Goal: Communication & Community: Share content

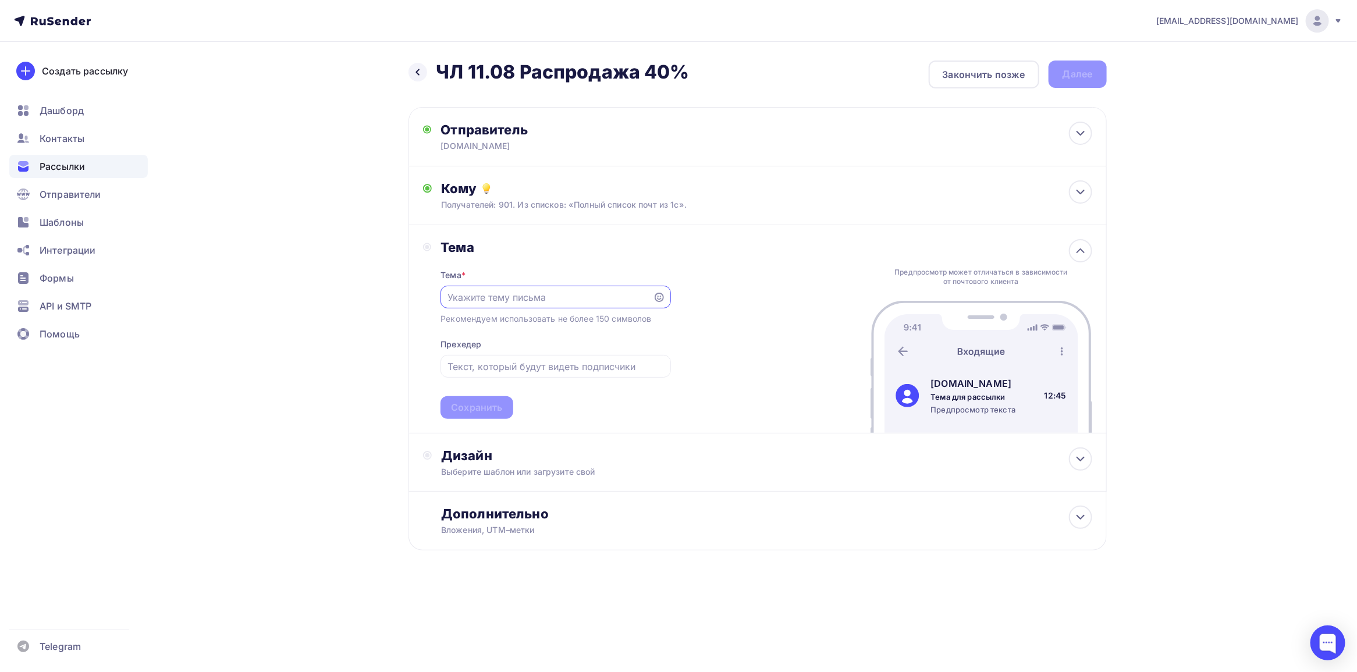
click at [504, 297] on input "text" at bounding box center [546, 297] width 199 height 14
paste input "🚀 Срочно! Расходники для ветклиник со скидкой 40% — остатки до конца месяца"
drag, startPoint x: 575, startPoint y: 296, endPoint x: 516, endPoint y: 292, distance: 58.9
click at [516, 292] on input "🚀 Срочно! Расходники для ветклиник со скидкой 40% — остатки до конца месяца!" at bounding box center [546, 297] width 199 height 14
click at [533, 294] on input "🚀 Срочно! Расходники для ветклиник со скидкой 40% — остатки до конца месяца!" at bounding box center [546, 297] width 199 height 14
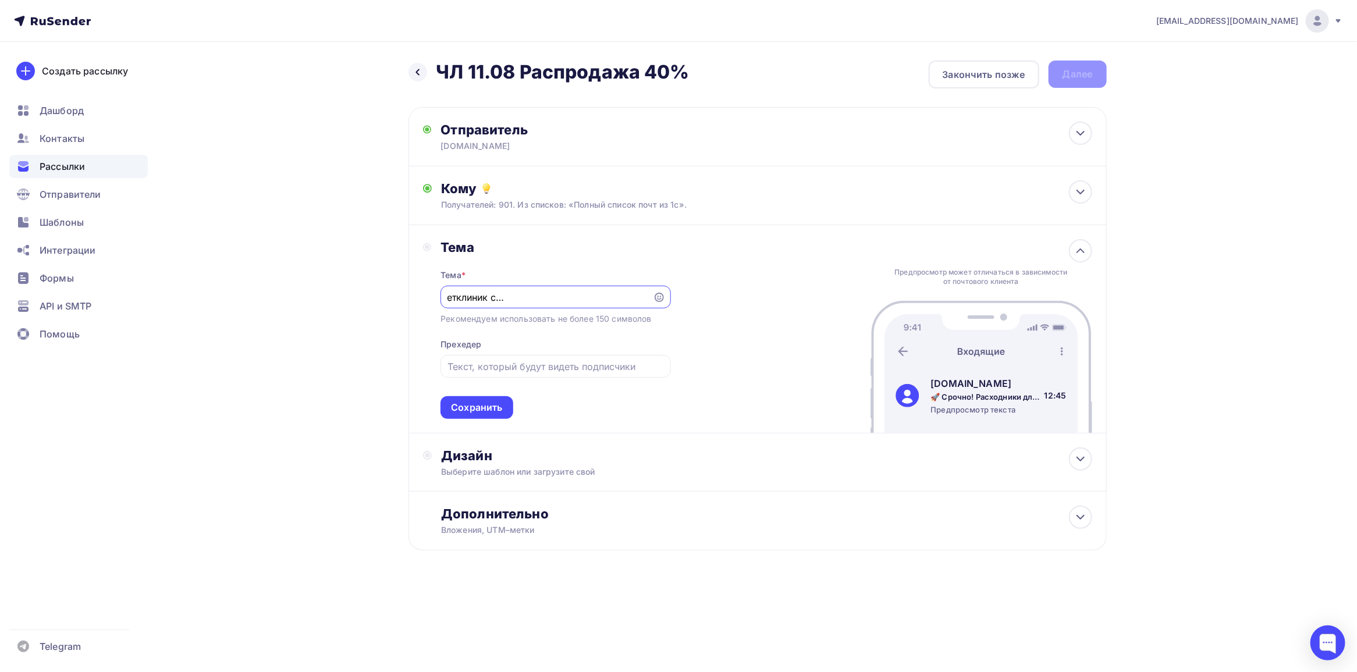
scroll to position [0, 188]
drag, startPoint x: 571, startPoint y: 297, endPoint x: 669, endPoint y: 297, distance: 98.3
click at [669, 297] on div "🚀 Срочно! Расходники для ветклиник со скидкой 40% — остатки до конца месяца!" at bounding box center [555, 297] width 230 height 23
click at [556, 297] on input "🚀 Срочно! Расходники для ветклиник со скидкой 40% — остатки до конца месяца!" at bounding box center [546, 297] width 199 height 14
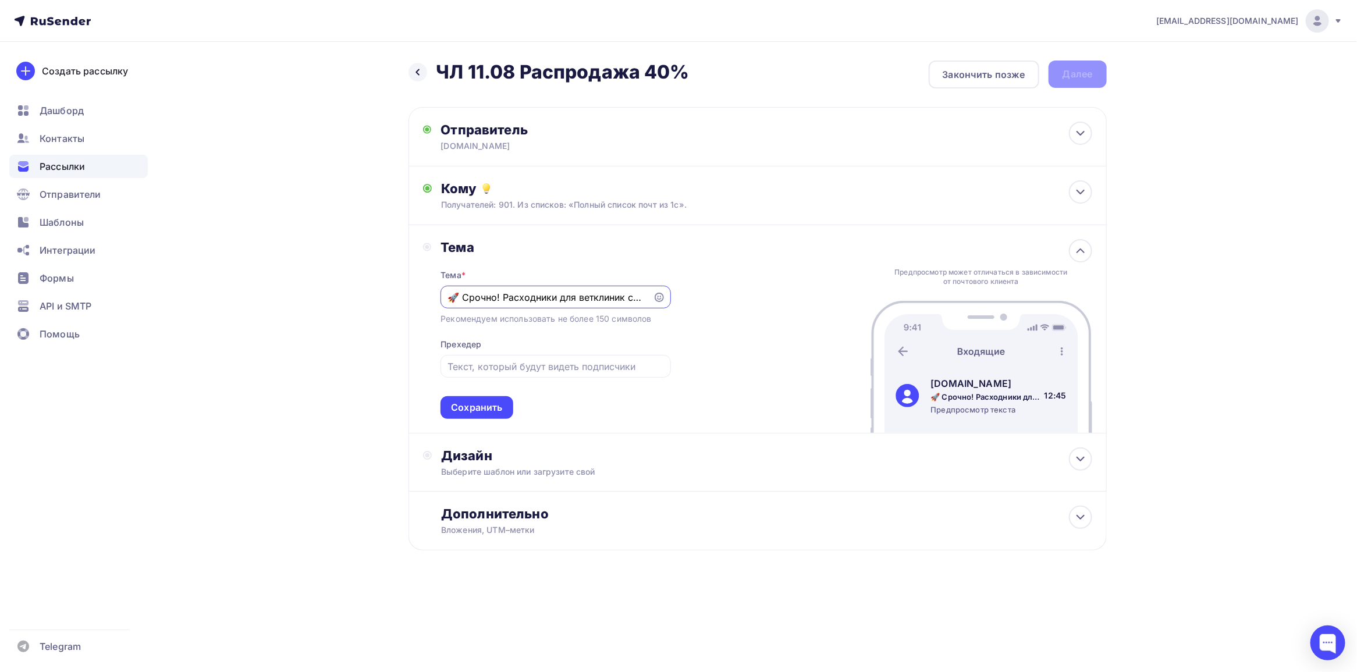
drag, startPoint x: 585, startPoint y: 301, endPoint x: 426, endPoint y: 292, distance: 159.1
click at [426, 292] on div "Тема Тема * 🚀 Срочно! Расходники для ветклиник со скидкой 40% — остатки до конц…" at bounding box center [547, 329] width 248 height 180
type input "🚀 Срочно! Расходники для ветклиник со скидкой 40% — остатки до конца месяца!"
click at [498, 351] on div "Тема * 🚀 Срочно! Расходники для ветклиник со скидкой 40% — остатки до конца мес…" at bounding box center [555, 336] width 230 height 163
click at [530, 374] on div at bounding box center [555, 366] width 230 height 23
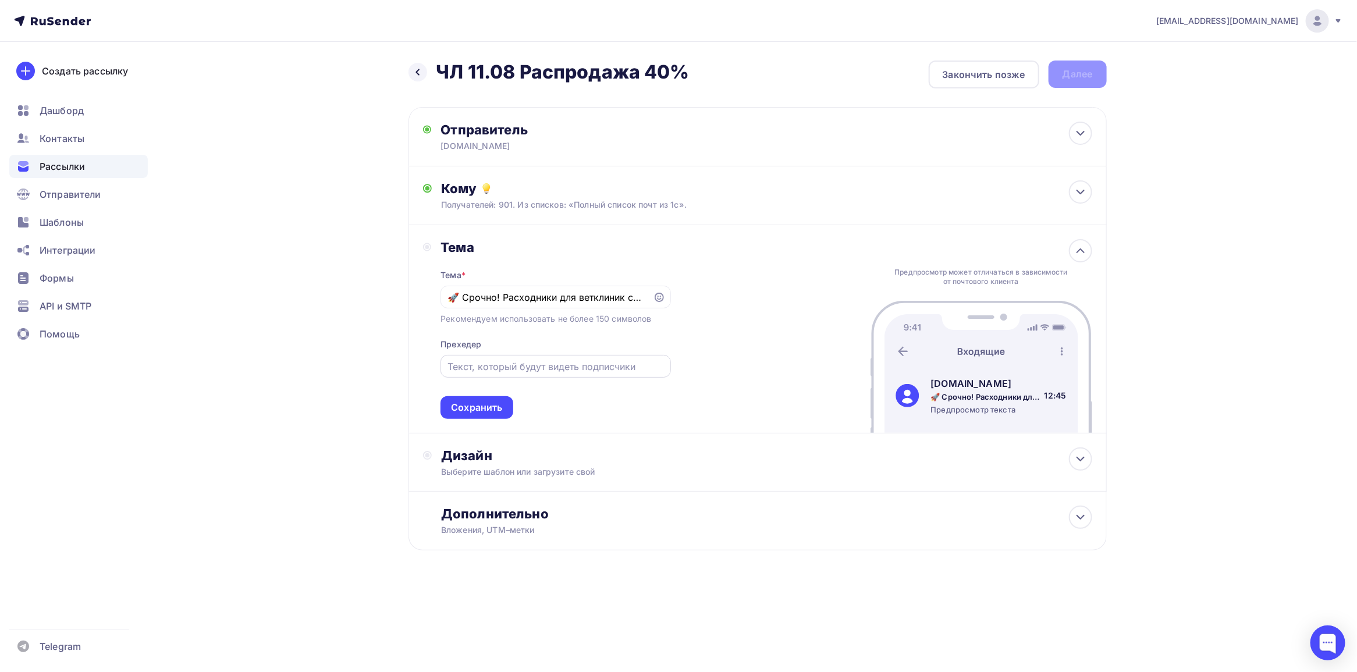
click at [541, 371] on input "text" at bounding box center [555, 367] width 216 height 14
paste input "📆 До конца месяца: экономия 40% на расходниках"
type input "📆 До конца месяца: экономия 40% на расходниках!"
click at [488, 408] on div "Сохранить" at bounding box center [476, 407] width 51 height 13
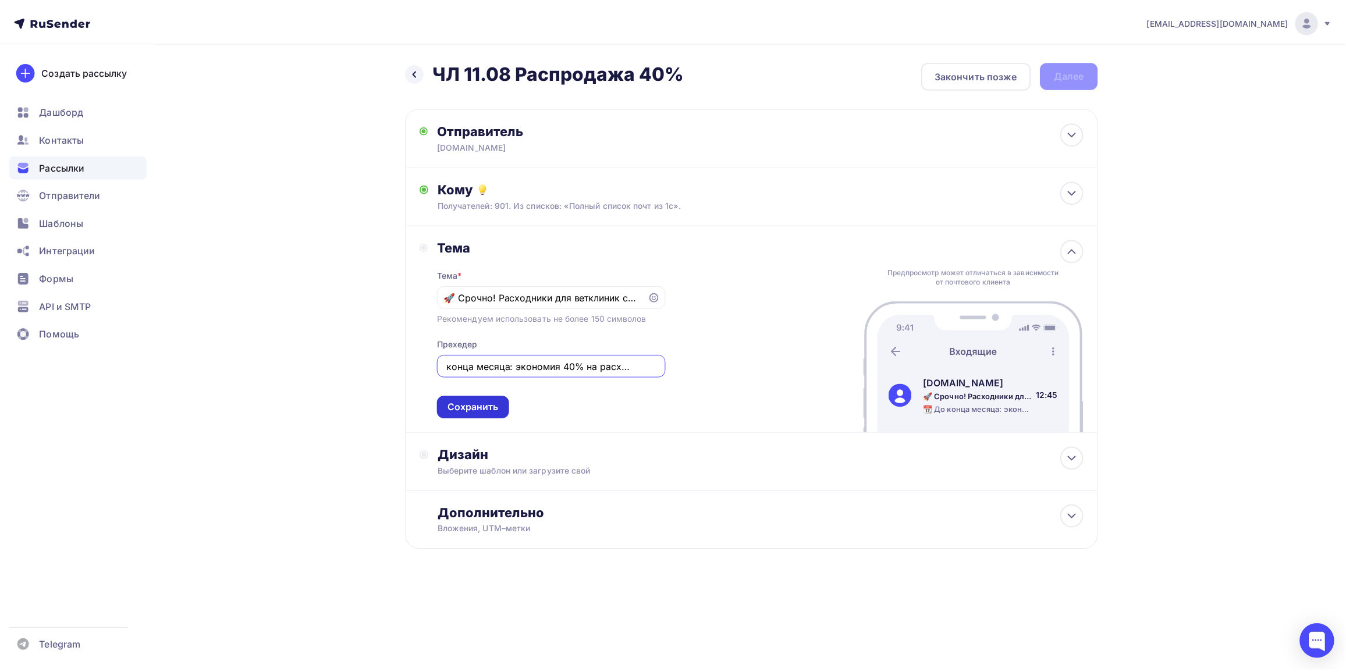
scroll to position [0, 0]
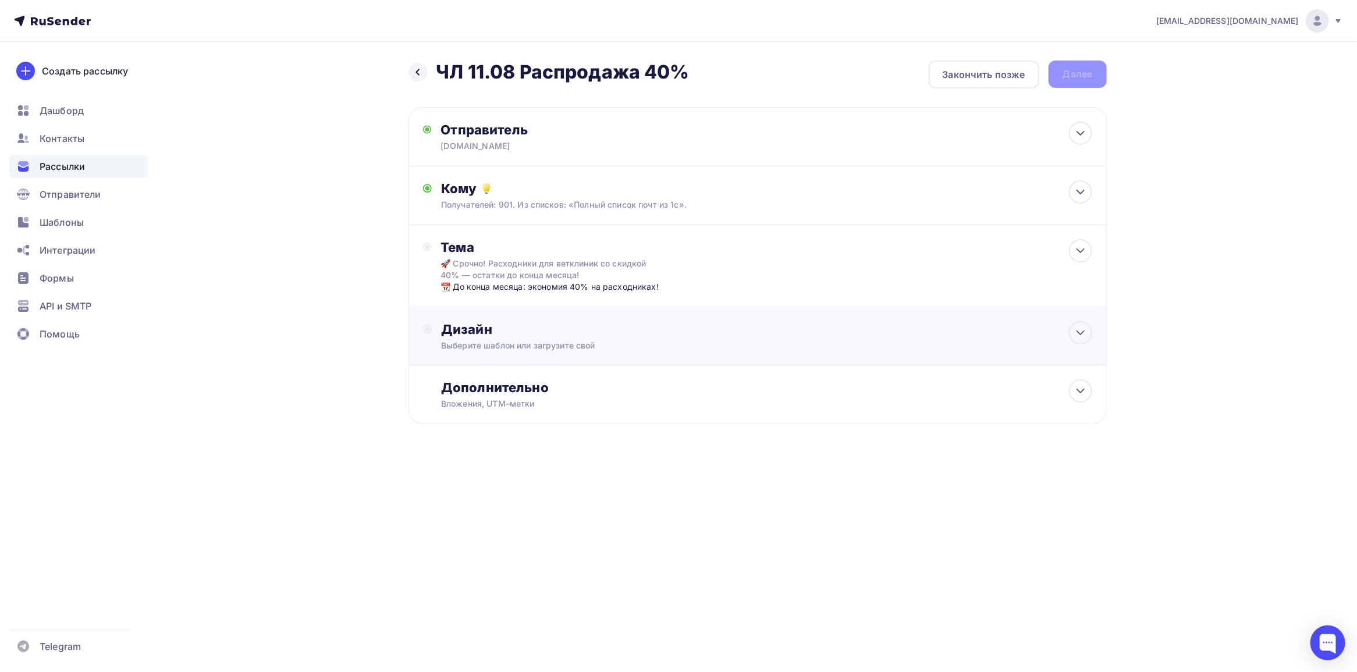
click at [1005, 327] on div "Дизайн" at bounding box center [766, 329] width 650 height 16
click at [525, 370] on div "Выбрать шаблон" at bounding box center [491, 376] width 81 height 13
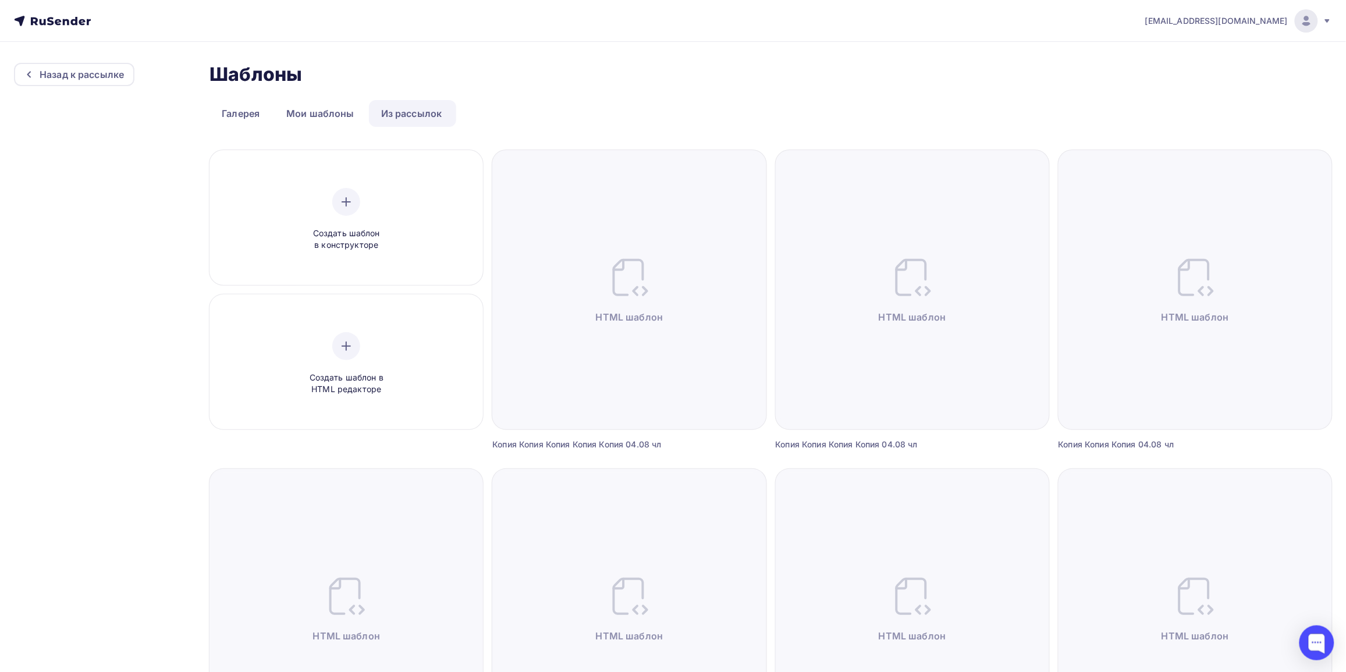
click at [511, 117] on ul "Галерея Мои шаблоны Из рассылок" at bounding box center [770, 113] width 1122 height 27
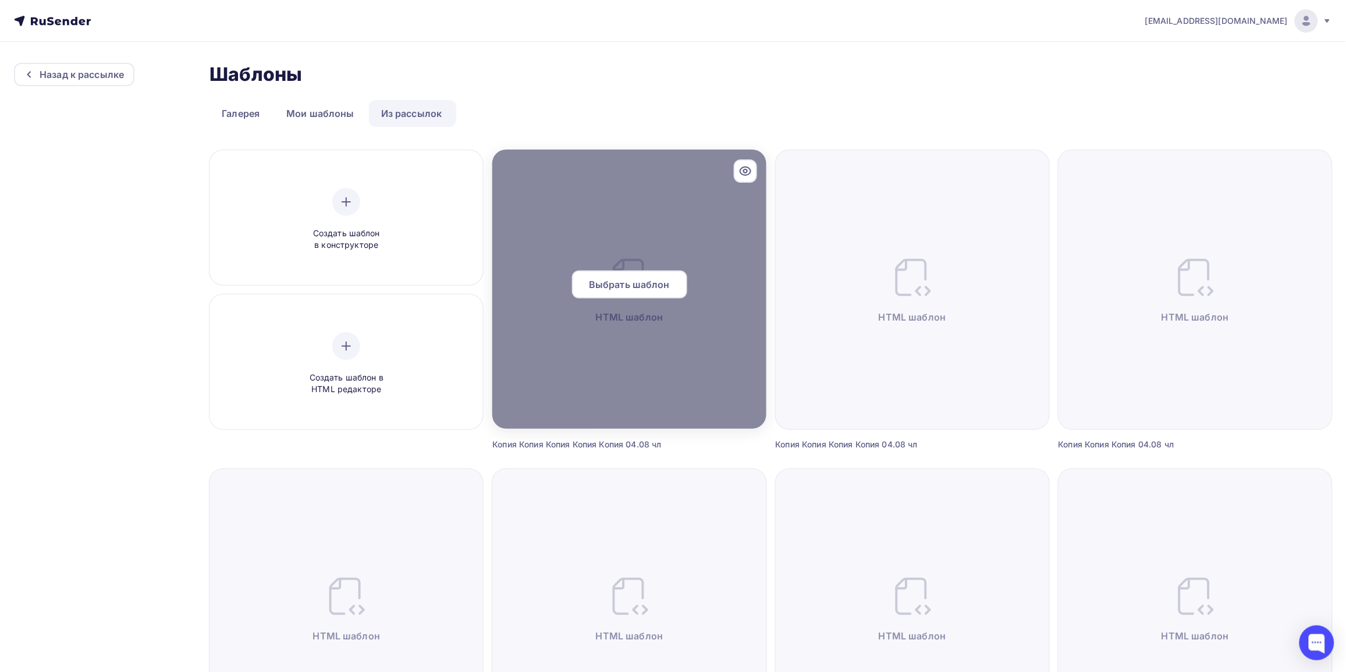
click at [620, 278] on span "Выбрать шаблон" at bounding box center [629, 285] width 81 height 14
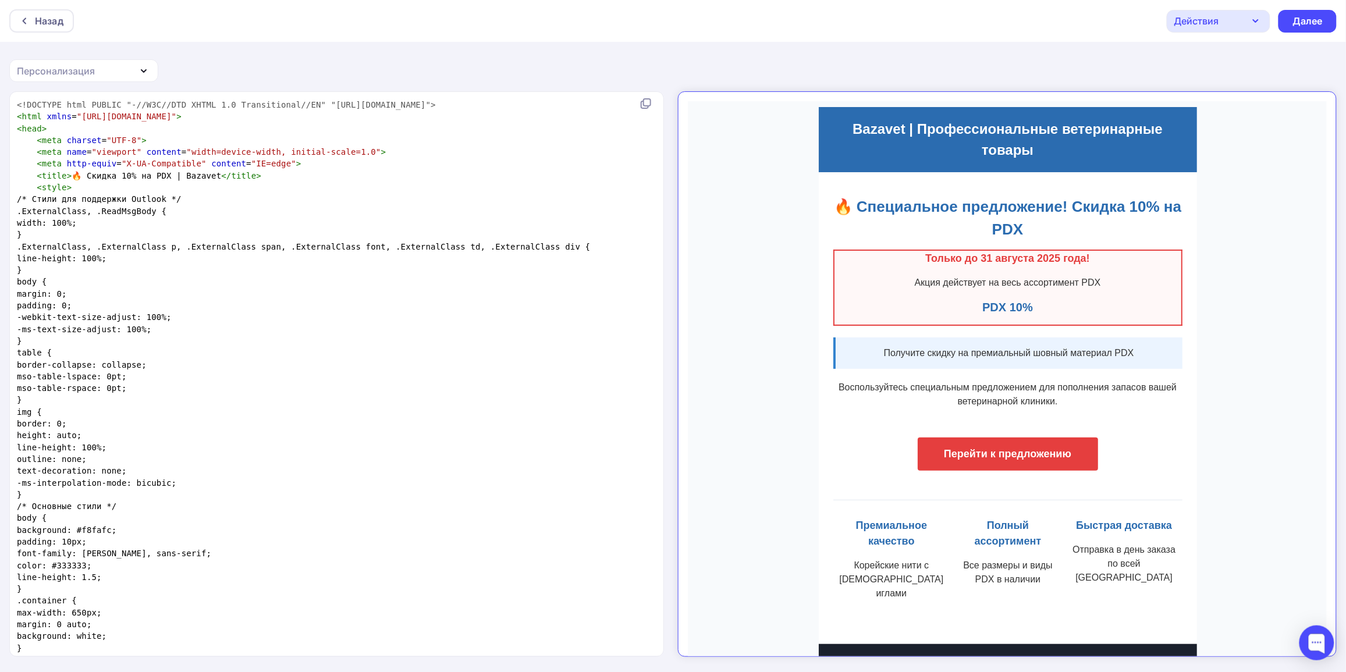
click at [186, 155] on span ""width=device-width, initial-scale=1.0"" at bounding box center [283, 151] width 194 height 9
type textarea "<!DOCTYPE html PUBLIC "-//W3C//DTD XHTML 1.0 Transitional//EN" "http://www.w3.o…"
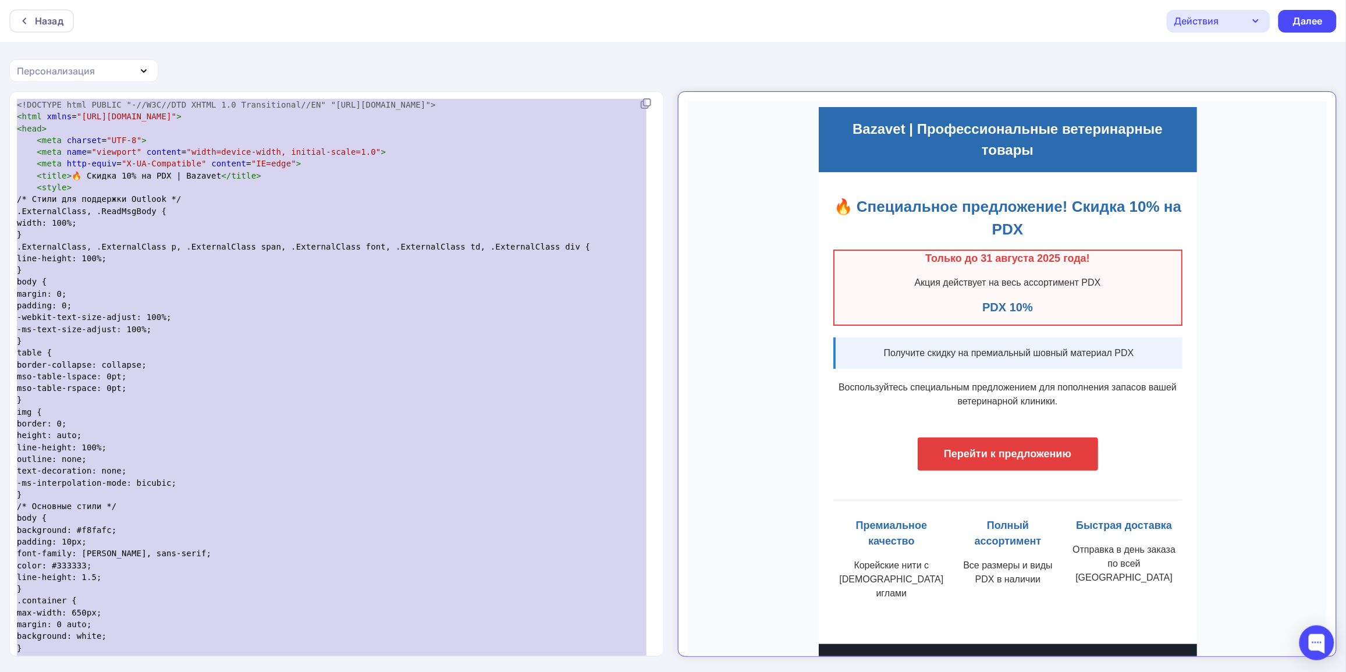
click at [428, 254] on pre "line-height: 100%;" at bounding box center [334, 258] width 639 height 12
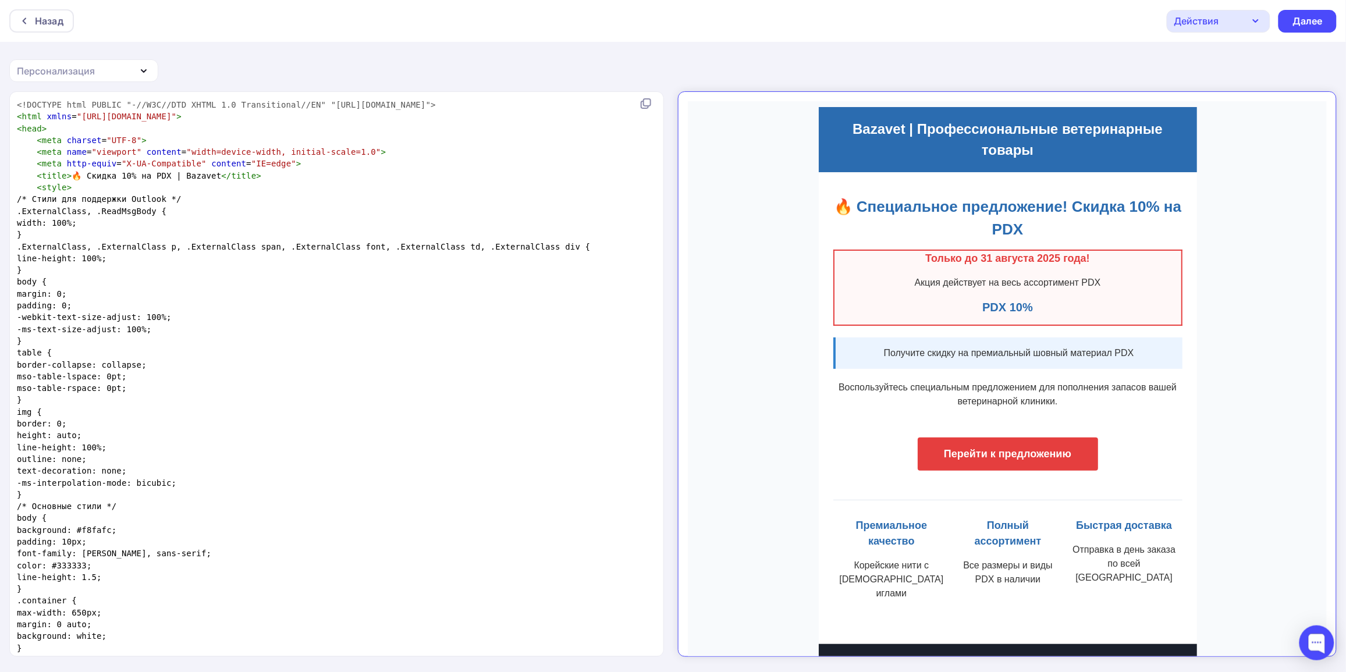
type textarea "<!DOCTYPE html PUBLIC "-//W3C//DTD XHTML 1.0 Transitional//EN" "http://www.w3.o…"
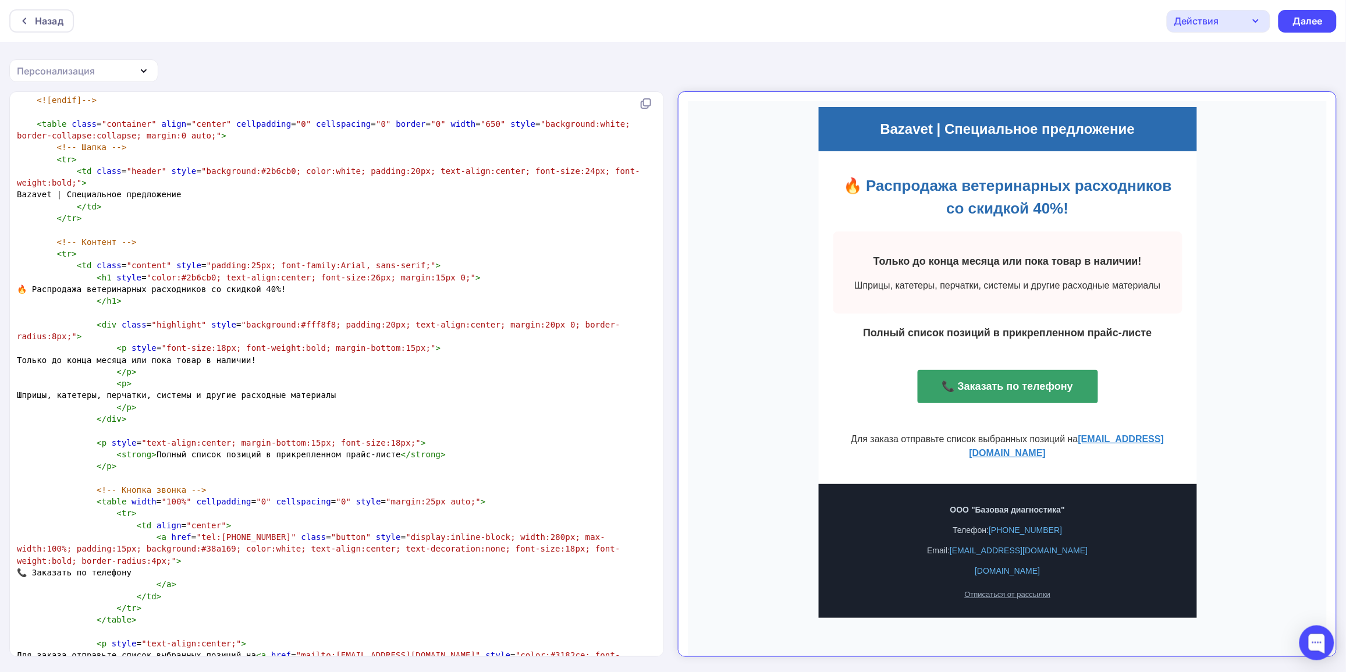
scroll to position [0, 0]
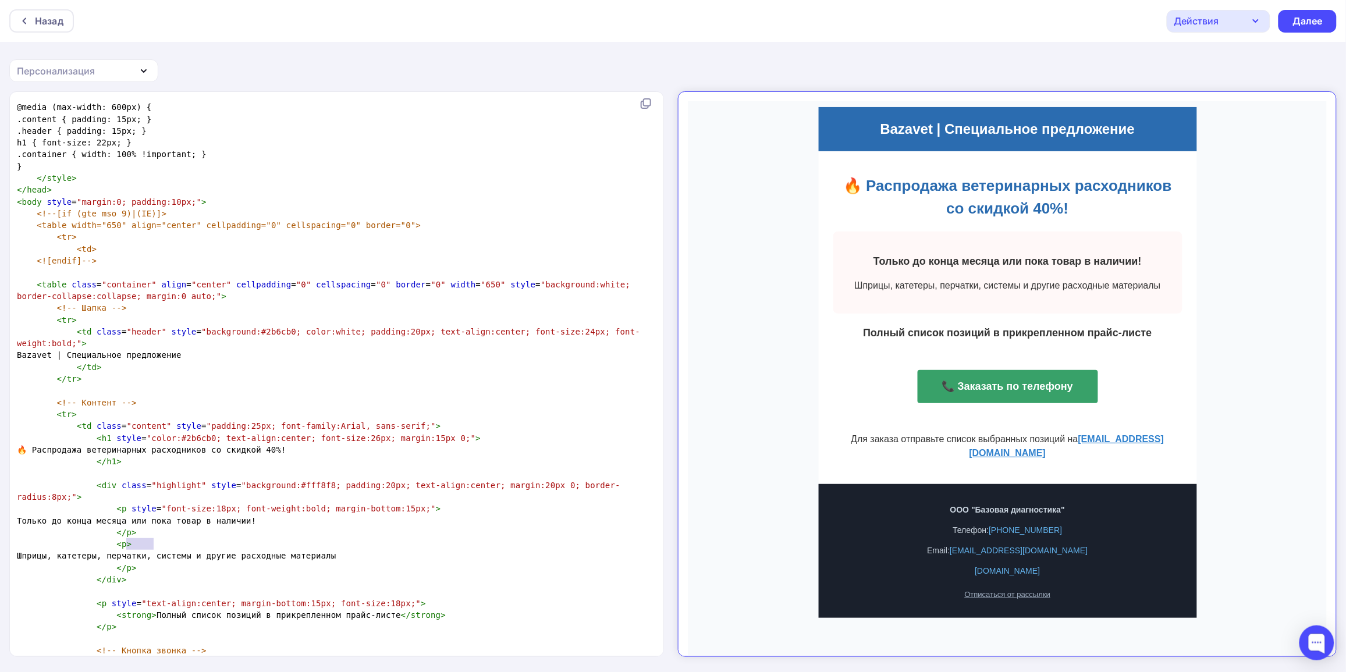
drag, startPoint x: 152, startPoint y: 547, endPoint x: 128, endPoint y: 548, distance: 23.9
click at [128, 550] on pre "Шприцы, катетеры, перчатки, системы и другие расходные материалы" at bounding box center [334, 556] width 639 height 12
type textarea "Повязки"
drag, startPoint x: 248, startPoint y: 542, endPoint x: 215, endPoint y: 546, distance: 32.8
click at [215, 551] on span "Повязки, катетеры, перчатки, системы и другие расходные материалы" at bounding box center [179, 555] width 324 height 9
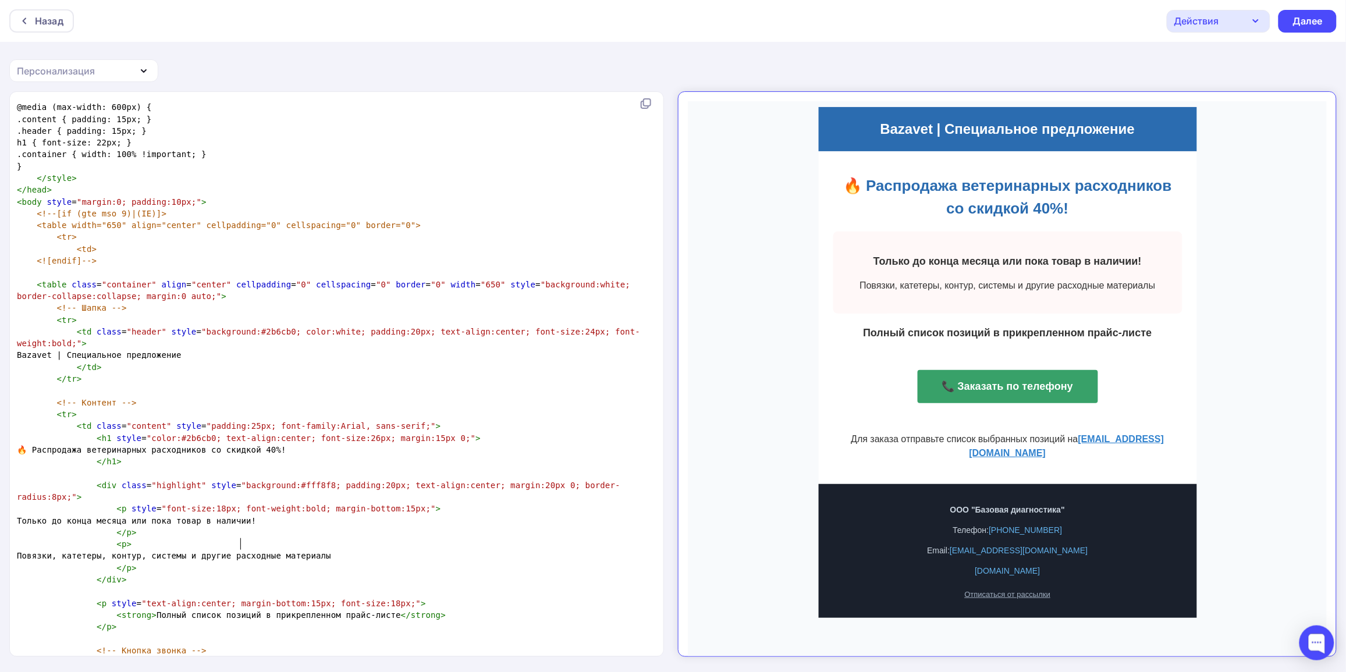
type textarea "контура"
click at [300, 562] on pre "</ p >" at bounding box center [334, 568] width 639 height 12
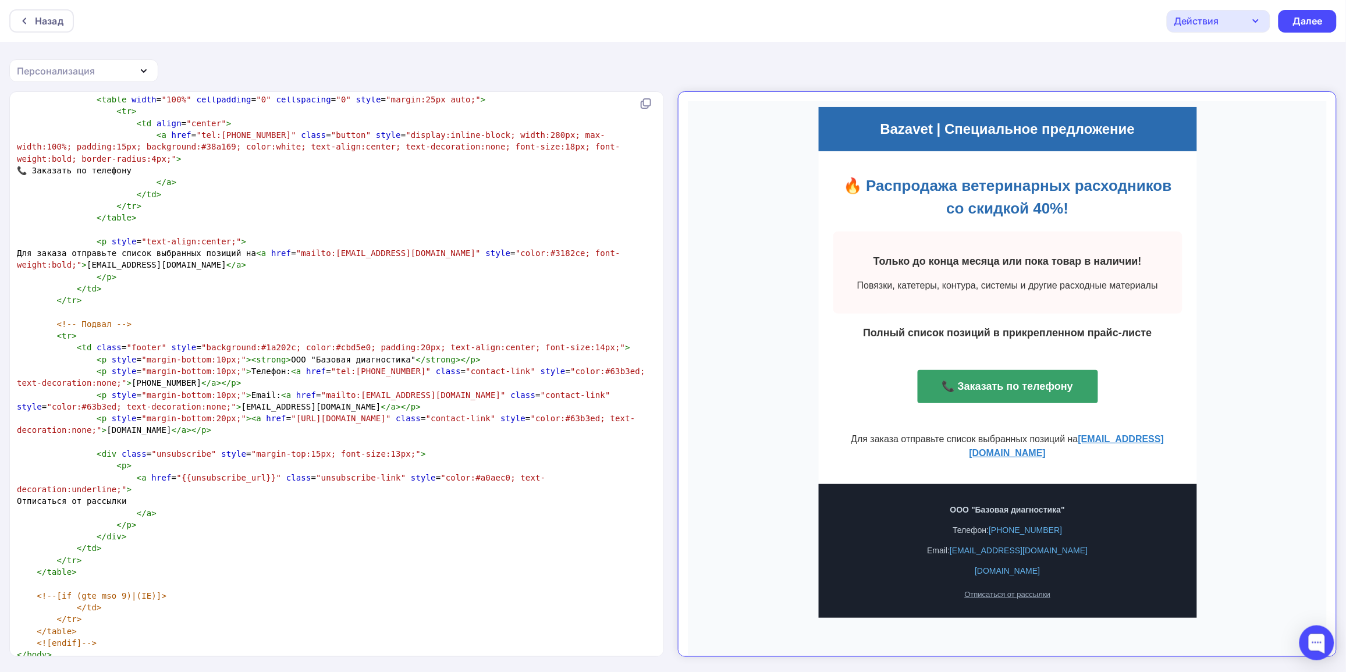
scroll to position [1, 0]
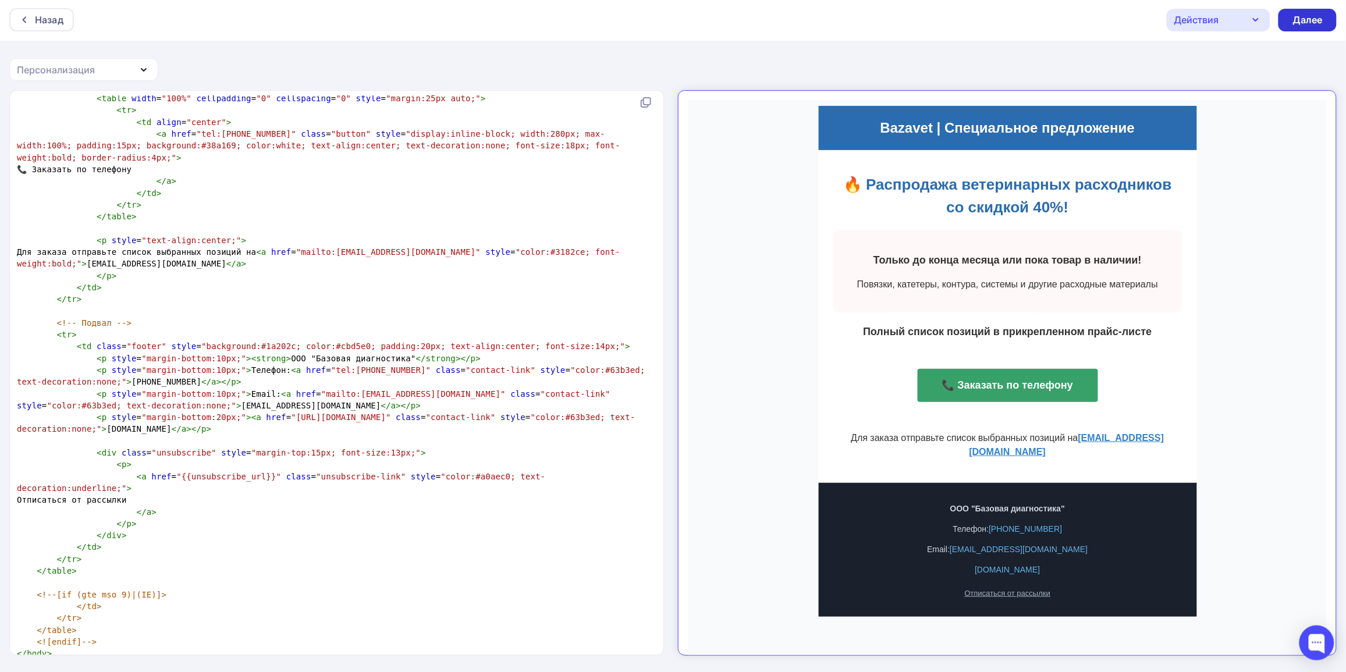
click at [1311, 19] on div "Далее" at bounding box center [1307, 19] width 30 height 13
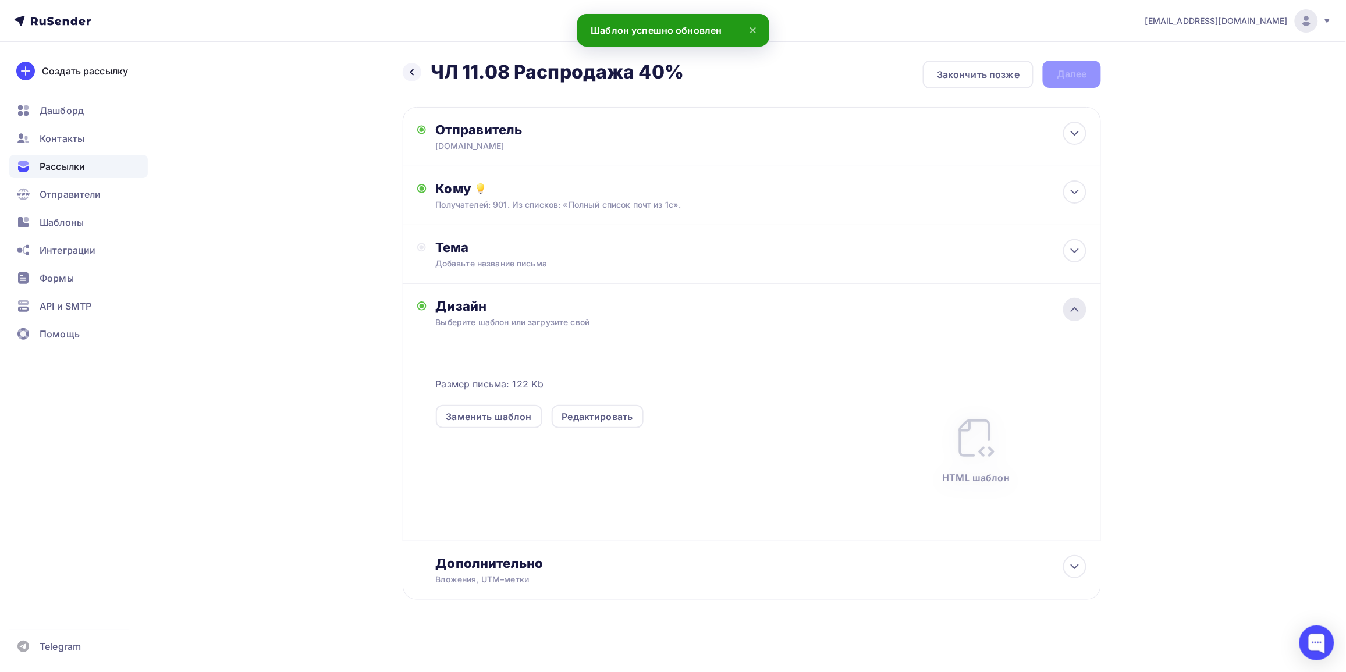
click at [1070, 313] on icon at bounding box center [1075, 310] width 14 height 14
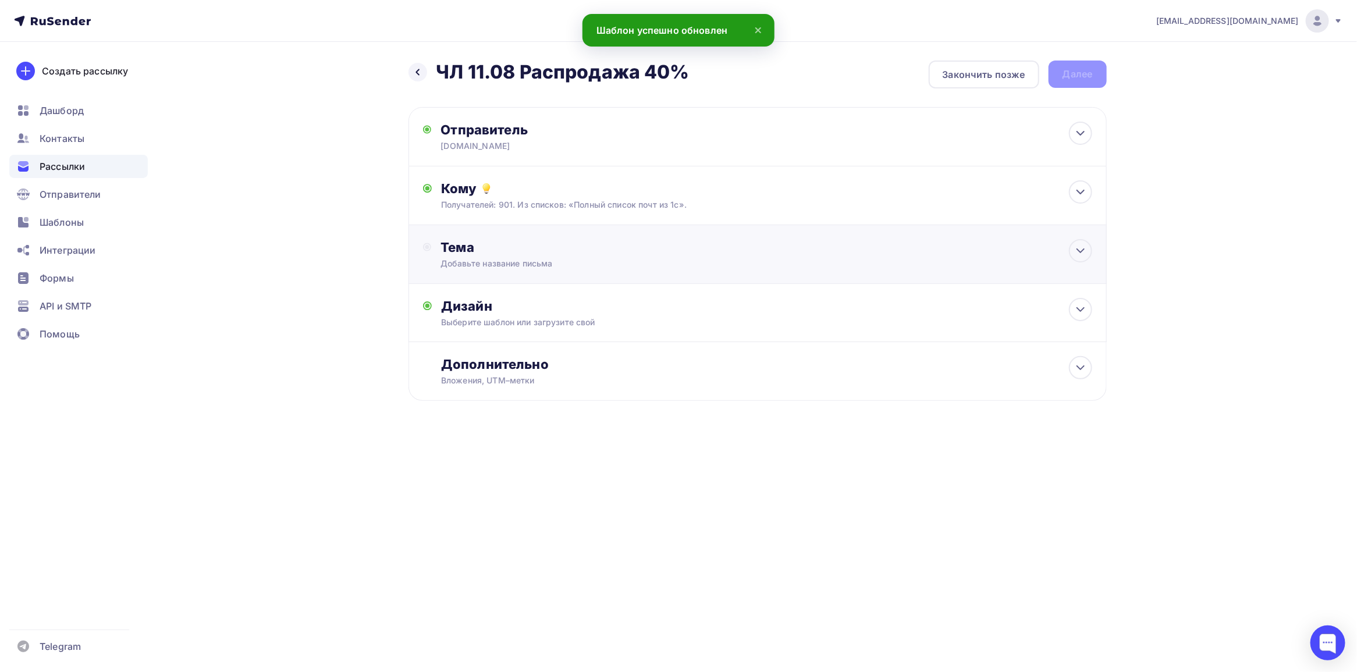
click at [1002, 251] on div "Тема Добавьте название письма Тема * Рекомендуем использовать не более 150 симв…" at bounding box center [757, 254] width 698 height 59
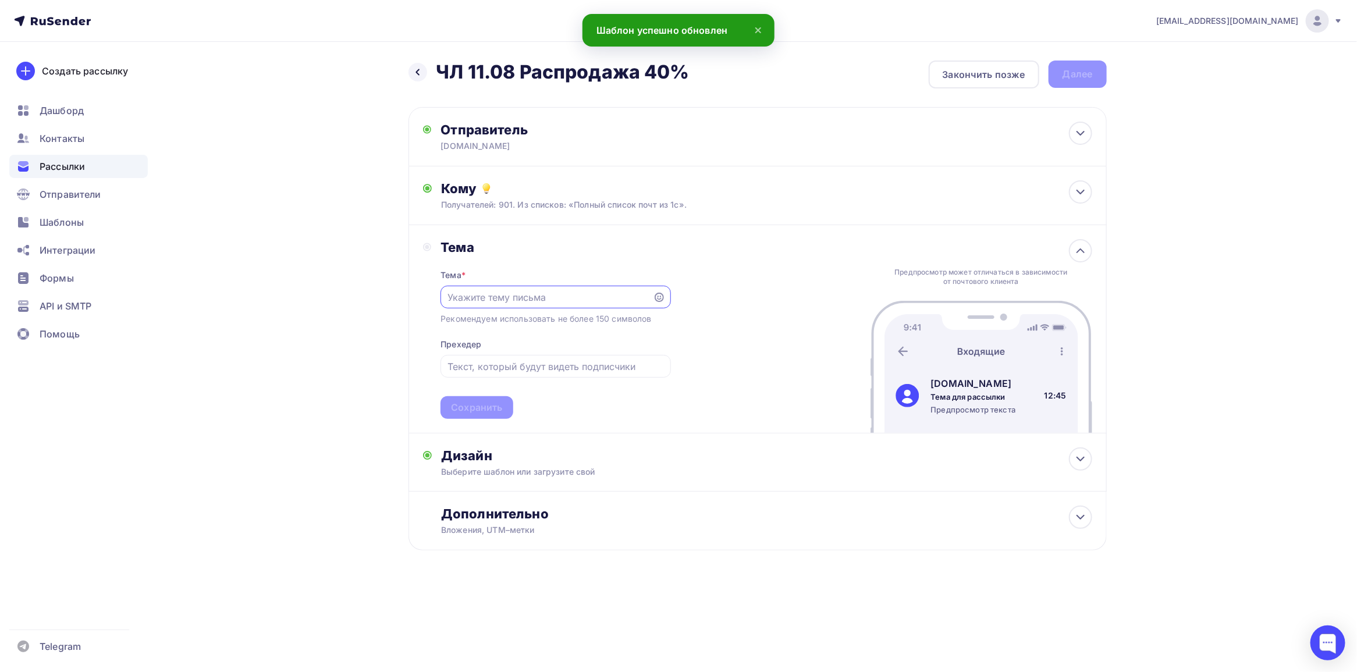
click at [535, 294] on input "text" at bounding box center [546, 297] width 199 height 14
click at [495, 297] on input "text" at bounding box center [546, 297] width 199 height 14
paste input "🚀 Срочно! Расходники для ветклиник со скидкой 40%"
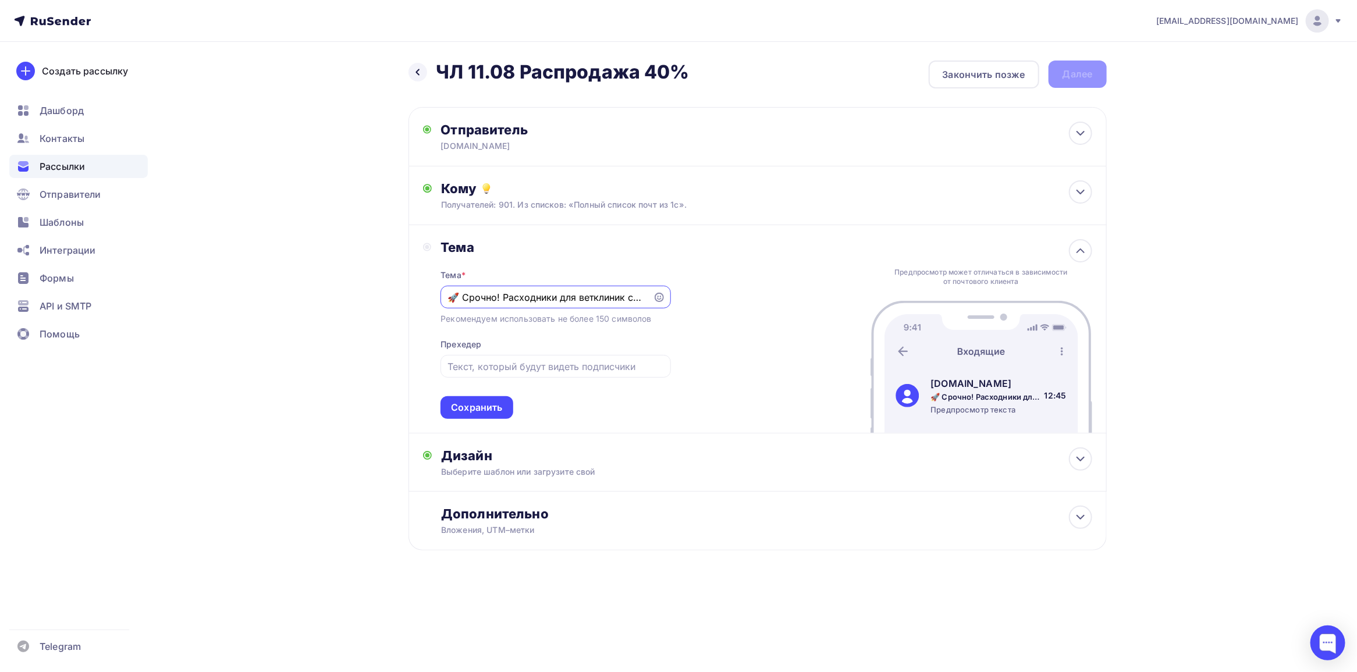
drag, startPoint x: 575, startPoint y: 303, endPoint x: 392, endPoint y: 298, distance: 183.3
click at [392, 298] on div "Назад ЧЛ 11.08 Распродажа 40% ЧЛ 11.08 Распродажа 40% Закончить позже Далее Отп…" at bounding box center [679, 334] width 954 height 584
click at [489, 300] on input "🚀 Срочно! Расходники для ветклиник со скидкой 40%!" at bounding box center [546, 297] width 199 height 14
type input "🚀 Срочно! Расходники для ветклиник со скидкой 40%!"
click at [521, 371] on input "text" at bounding box center [555, 367] width 216 height 14
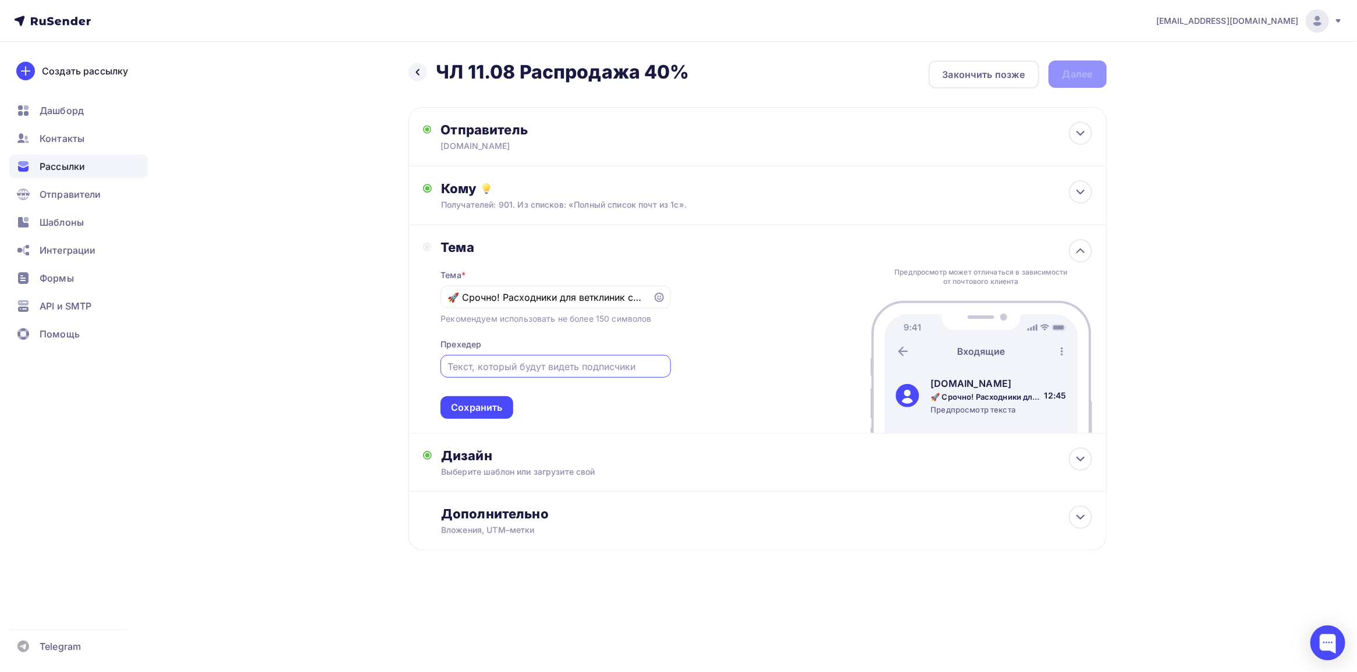
paste input "📆 До конца месяца: экономия 40% на расходниках"
type input "📆 До конца месяца: экономия 40% на расходниках!"
click at [490, 401] on div "Сохранить" at bounding box center [476, 407] width 51 height 13
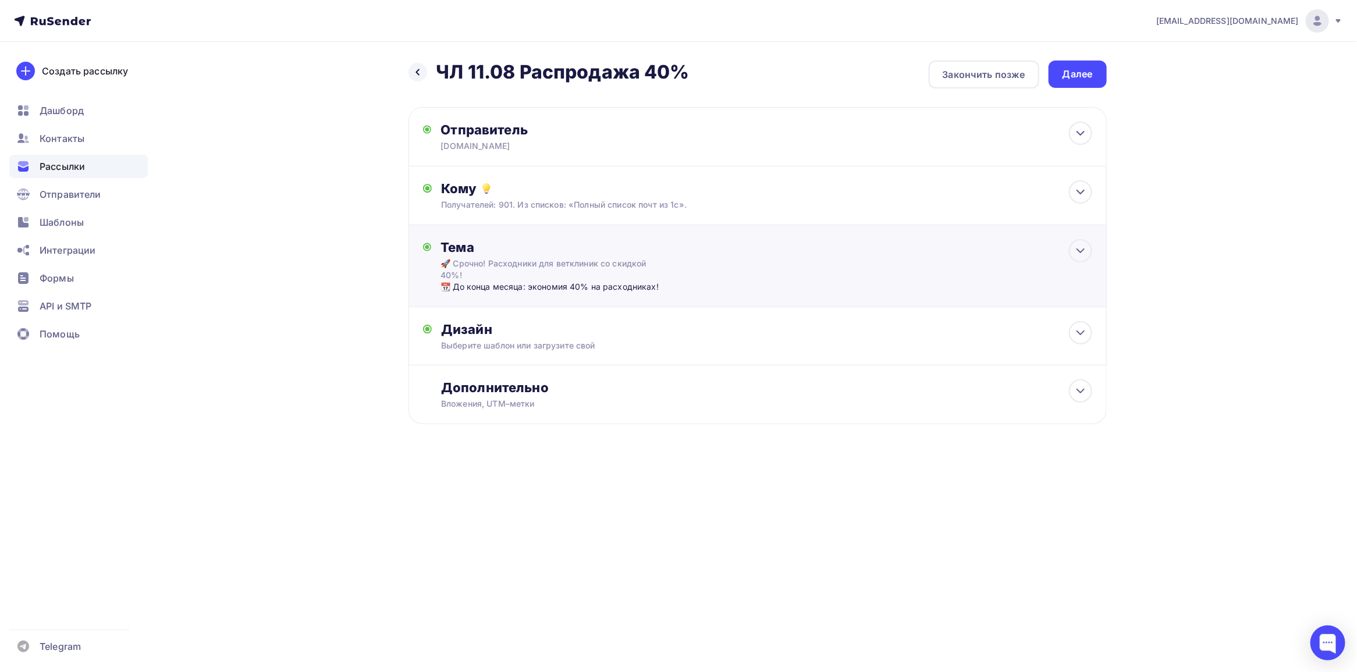
scroll to position [0, 0]
click at [1072, 383] on div at bounding box center [1080, 390] width 23 height 23
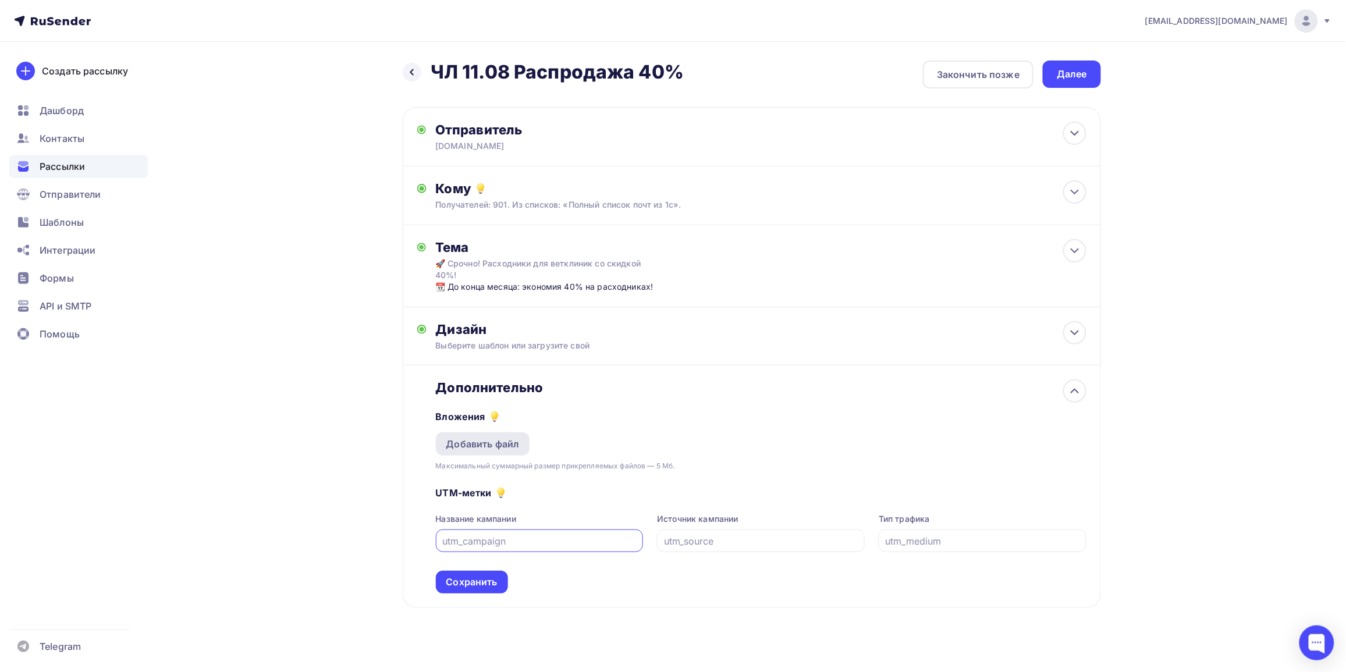
click at [493, 432] on div "Добавить файл" at bounding box center [483, 443] width 94 height 23
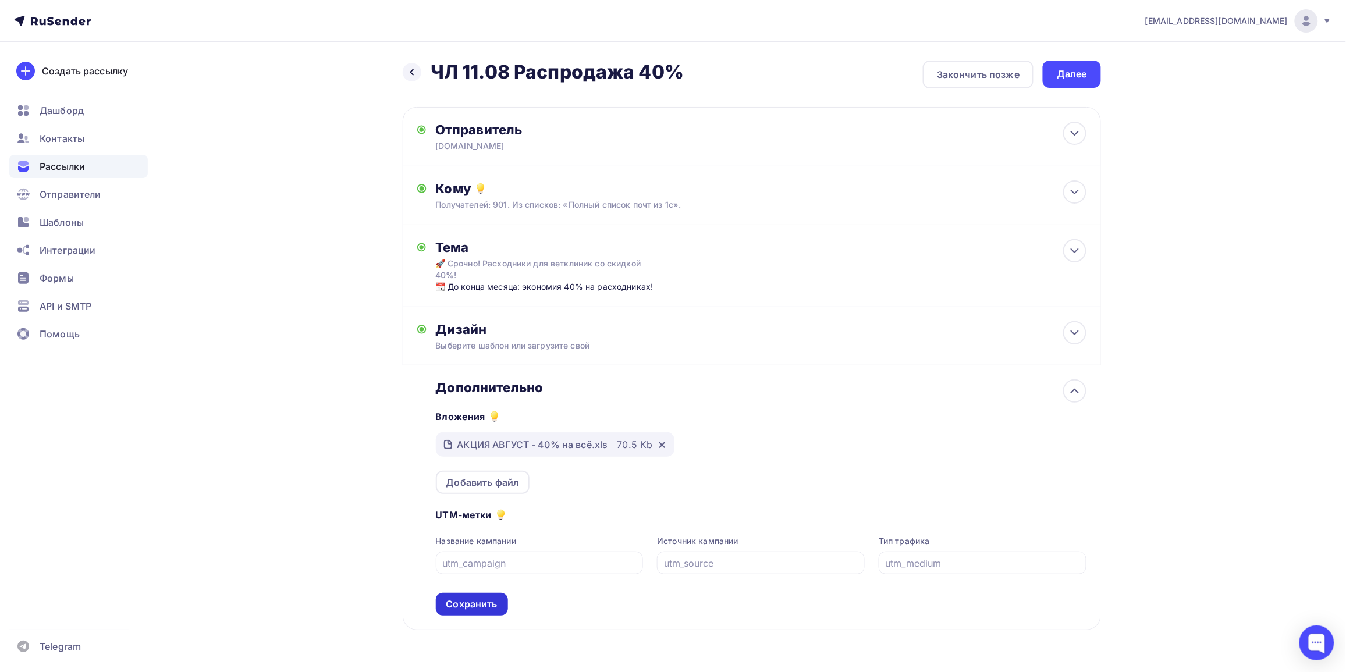
click at [464, 604] on div "Сохранить" at bounding box center [471, 603] width 51 height 13
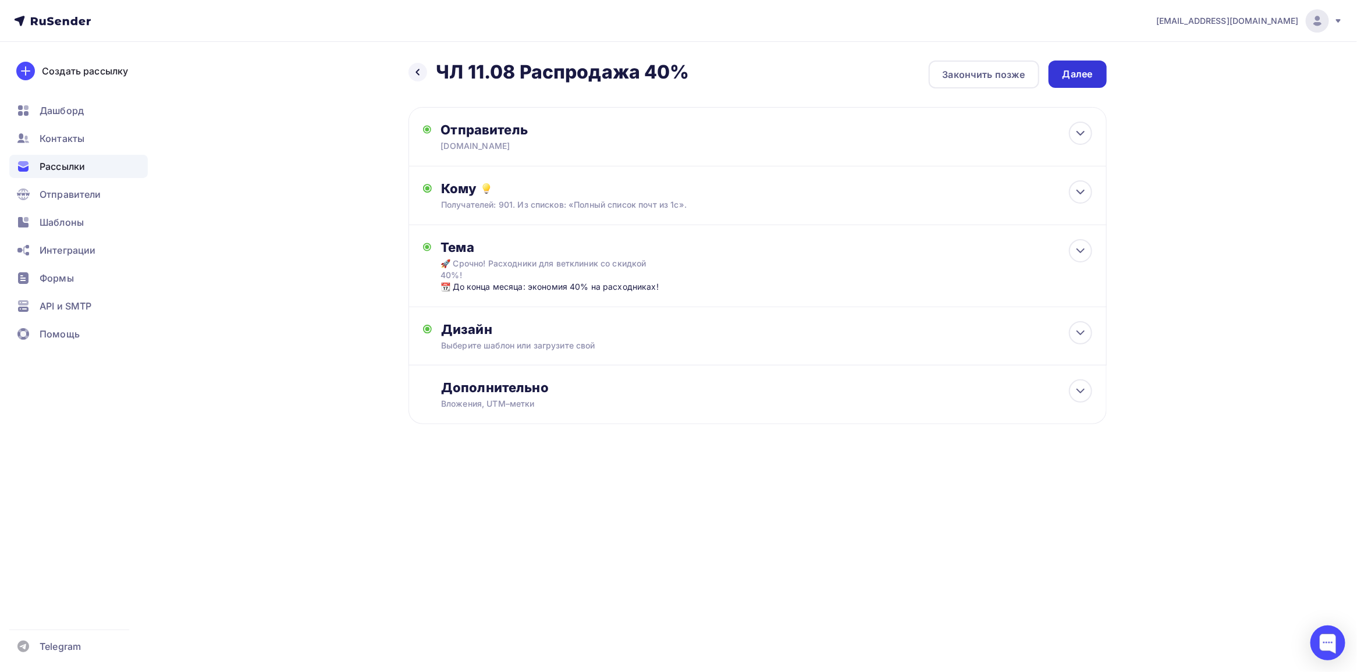
click at [1077, 81] on div "Далее" at bounding box center [1077, 74] width 58 height 27
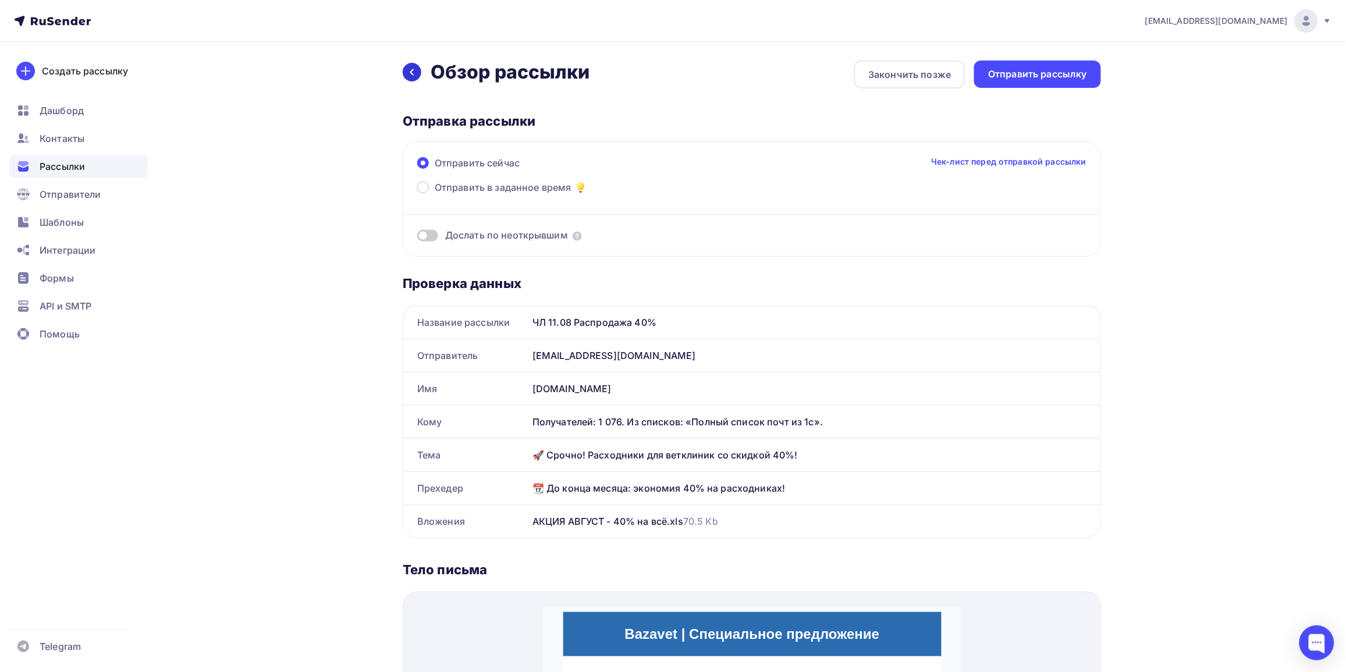
click at [417, 73] on div at bounding box center [412, 72] width 19 height 19
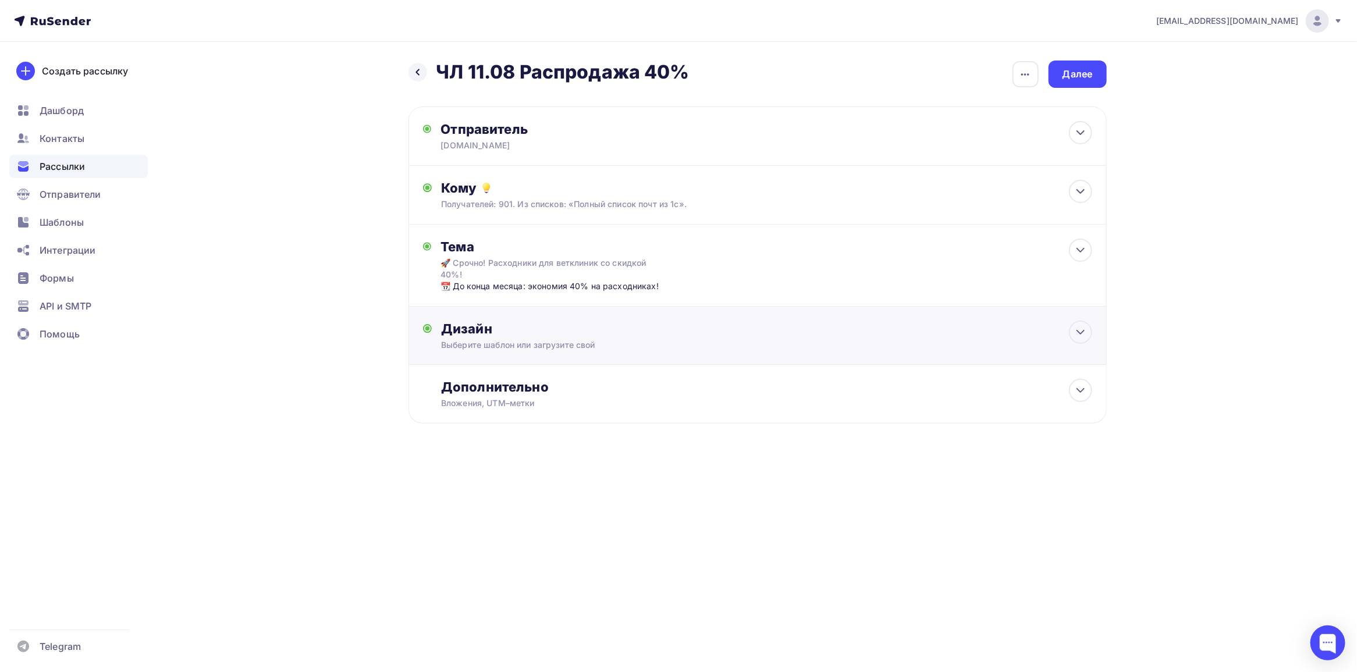
click at [557, 344] on div "Выберите шаблон или загрузите свой" at bounding box center [734, 345] width 586 height 12
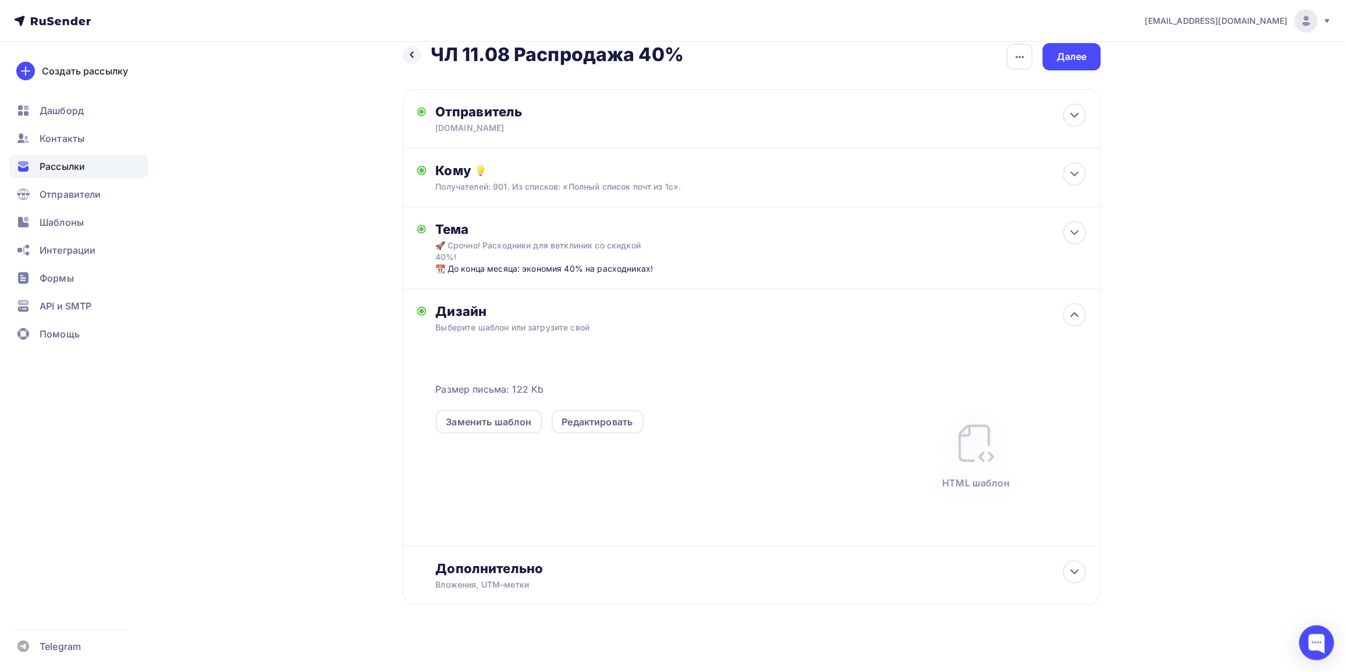
scroll to position [27, 0]
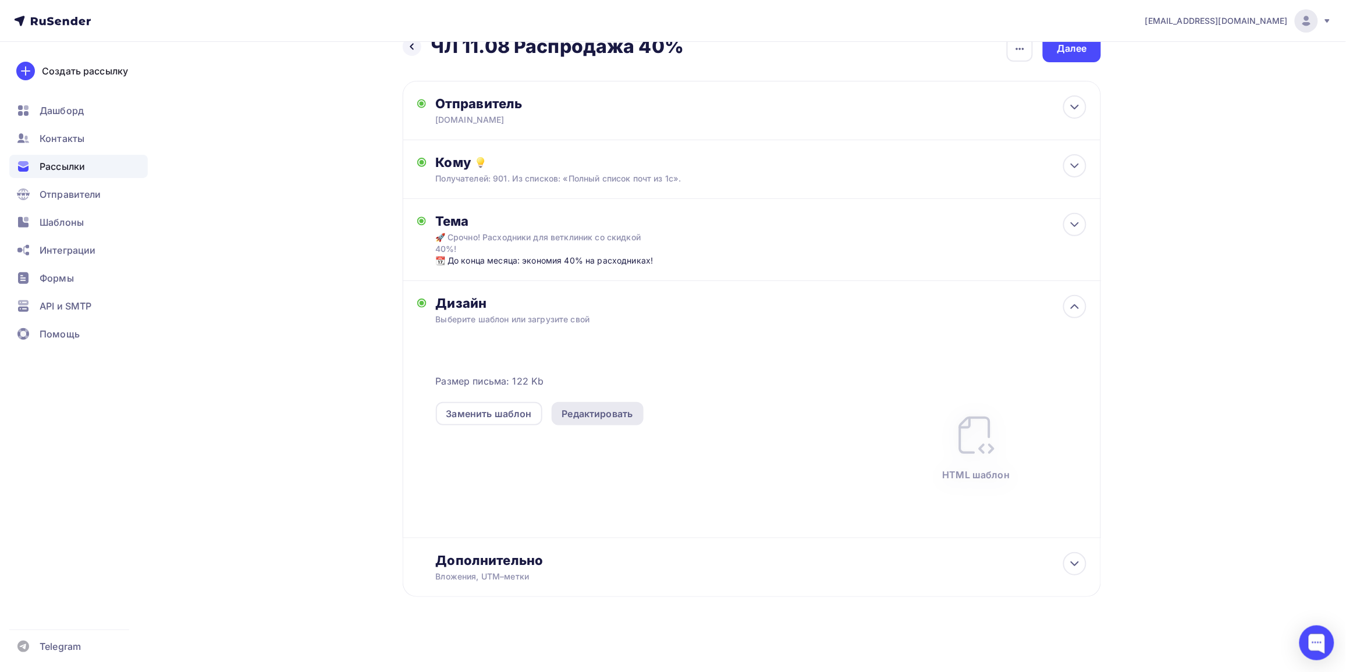
click at [595, 419] on div "Редактировать" at bounding box center [597, 414] width 71 height 14
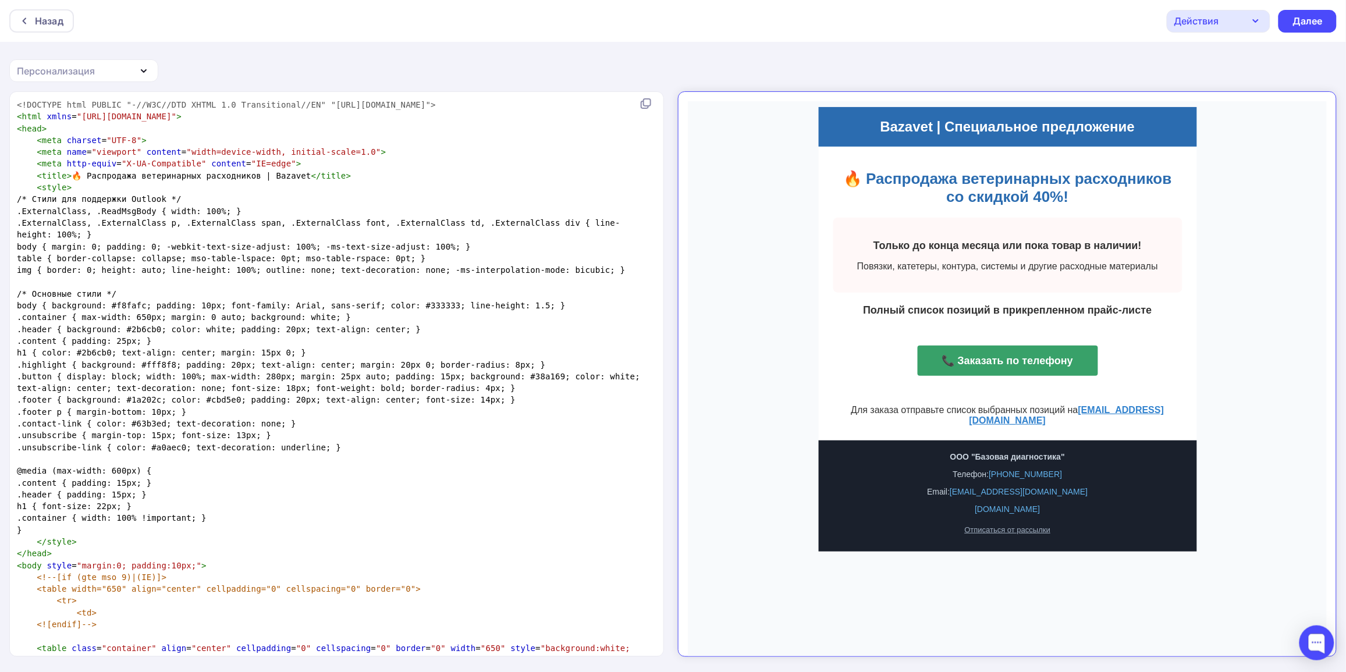
click at [979, 365] on link "📞 Заказать по телефону" at bounding box center [997, 350] width 180 height 30
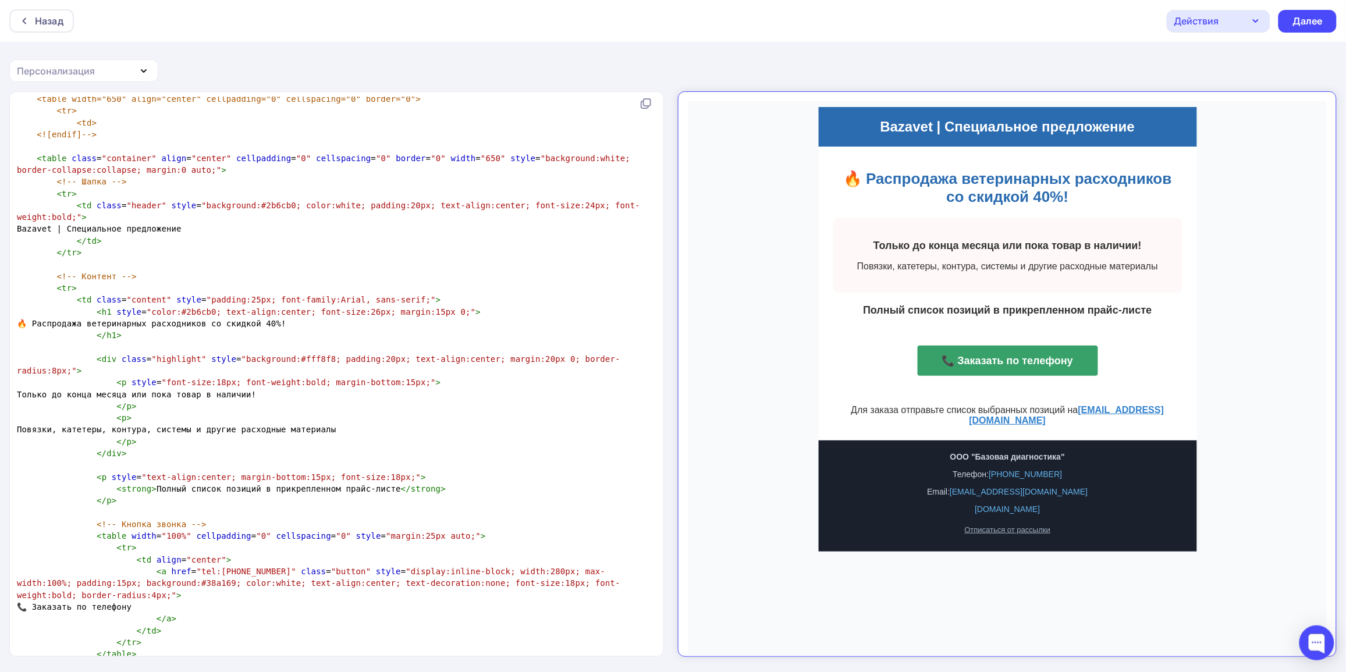
scroll to position [637, 0]
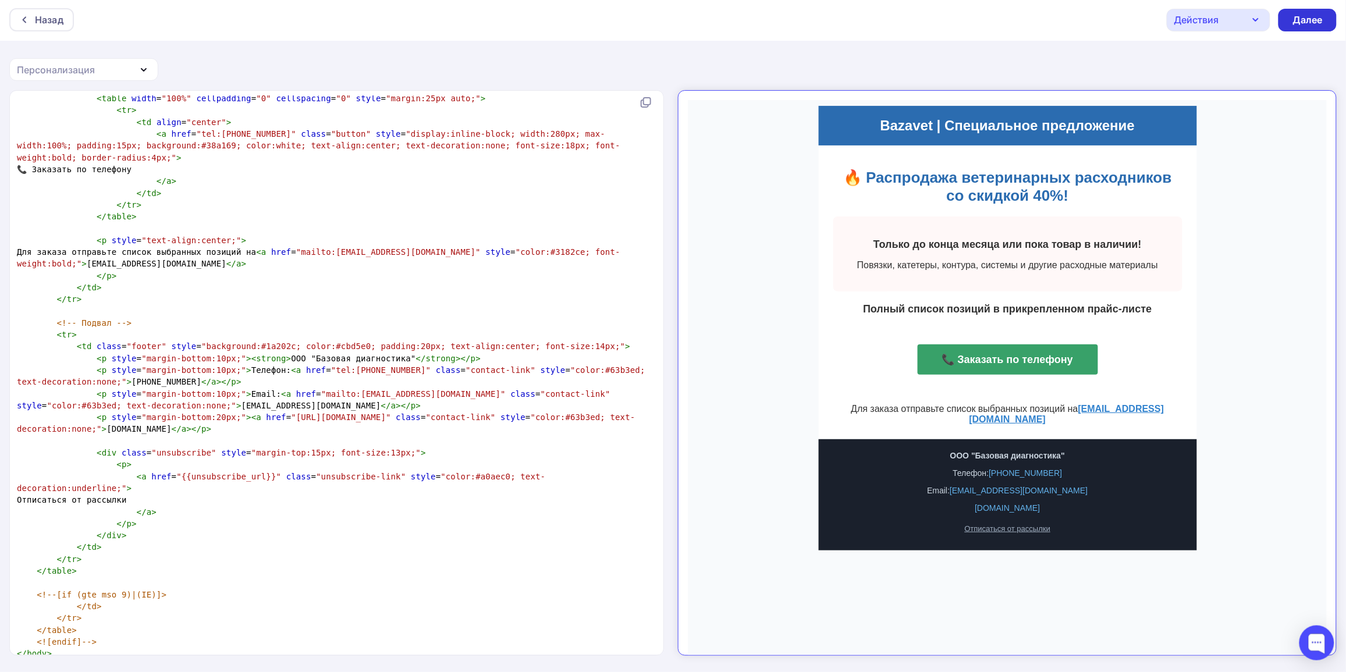
click at [1310, 21] on div "Далее" at bounding box center [1307, 19] width 30 height 13
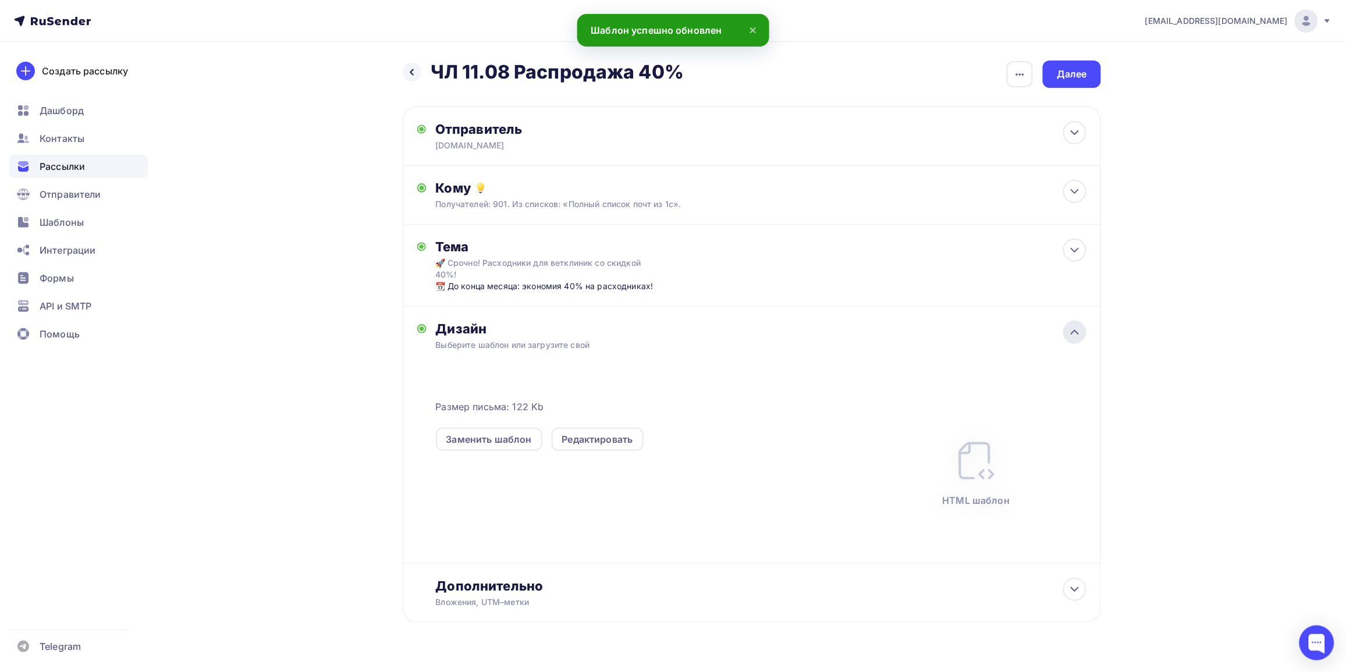
click at [1079, 336] on icon at bounding box center [1075, 332] width 14 height 14
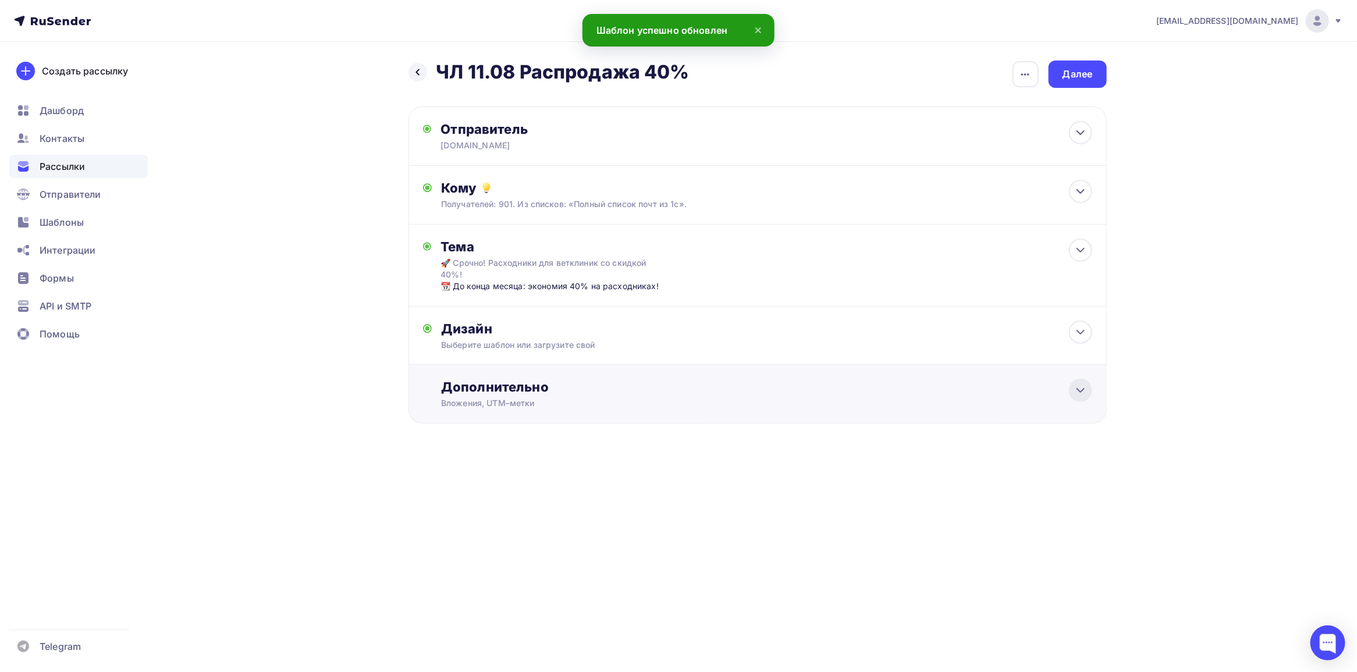
click at [1085, 396] on icon at bounding box center [1080, 390] width 14 height 14
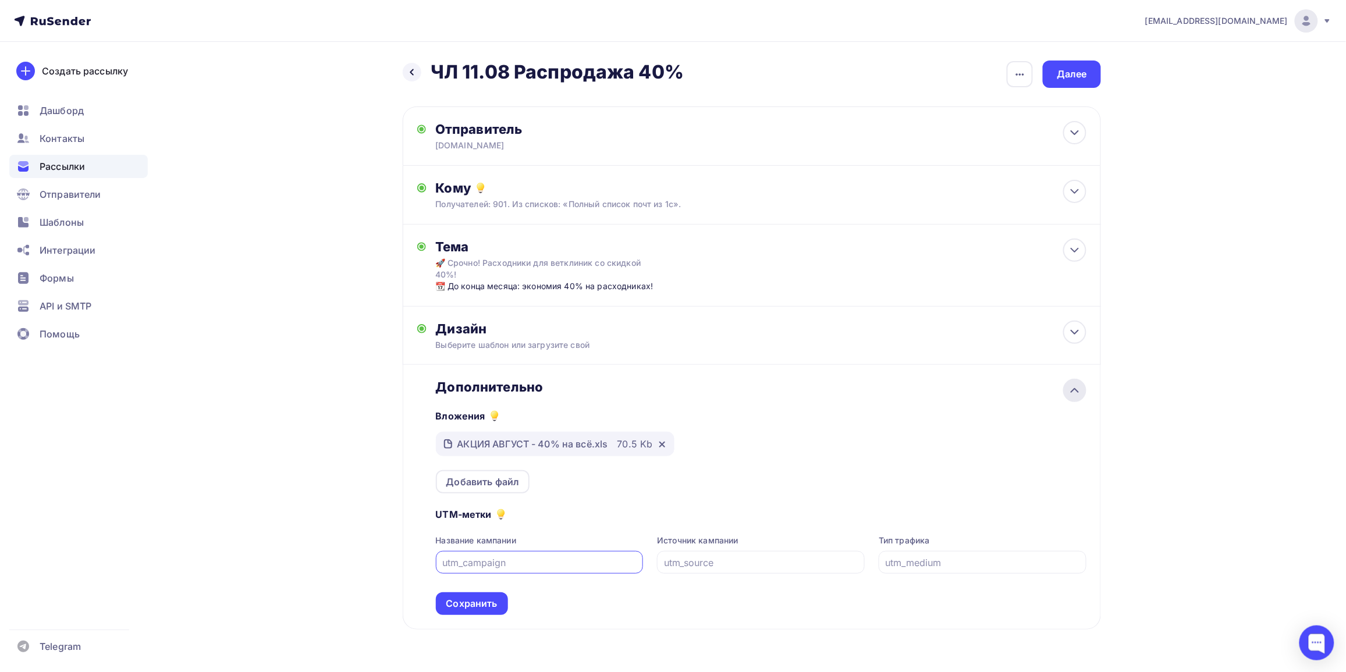
click at [1083, 393] on div at bounding box center [1074, 390] width 23 height 23
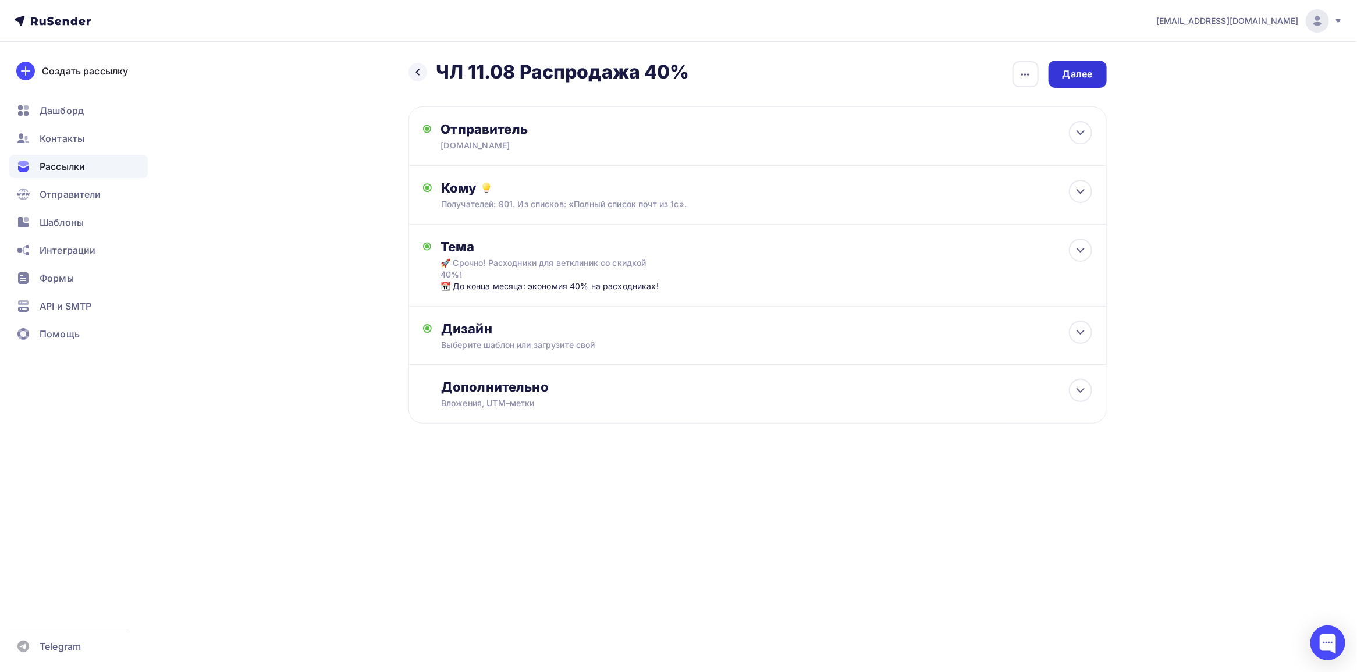
click at [1079, 72] on div "Далее" at bounding box center [1077, 73] width 30 height 13
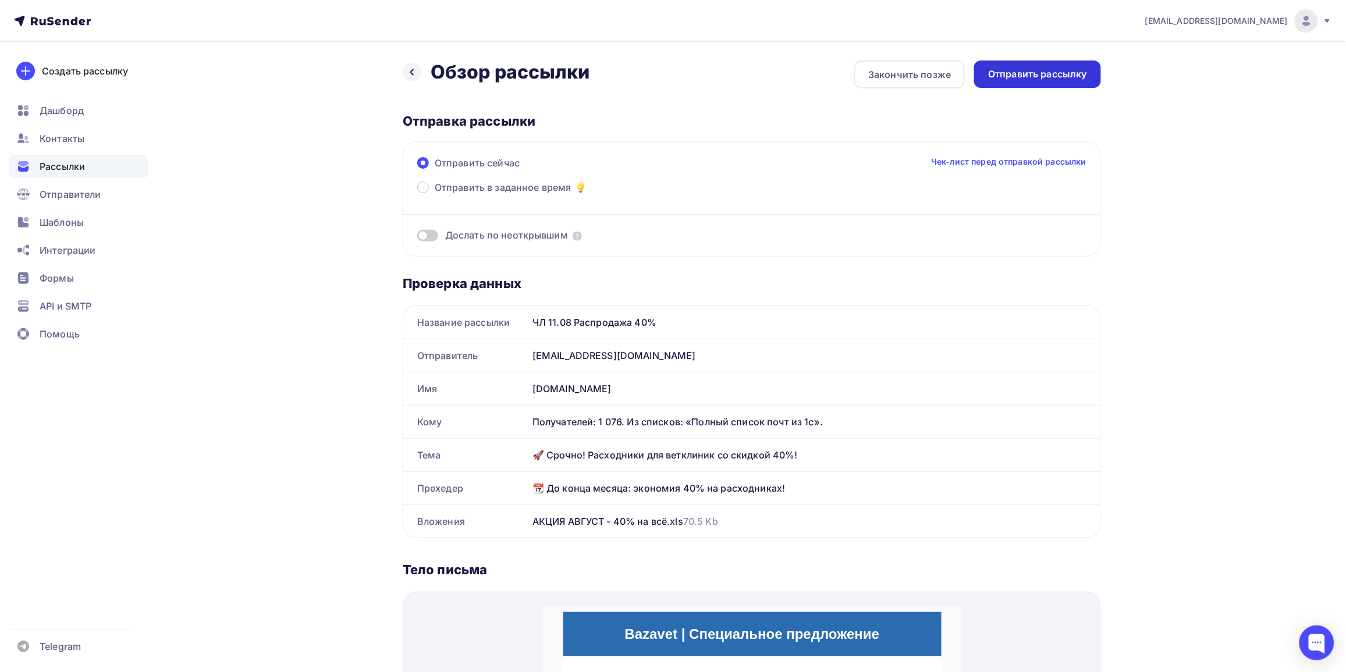
click at [1026, 65] on div "Отправить рассылку" at bounding box center [1037, 74] width 127 height 27
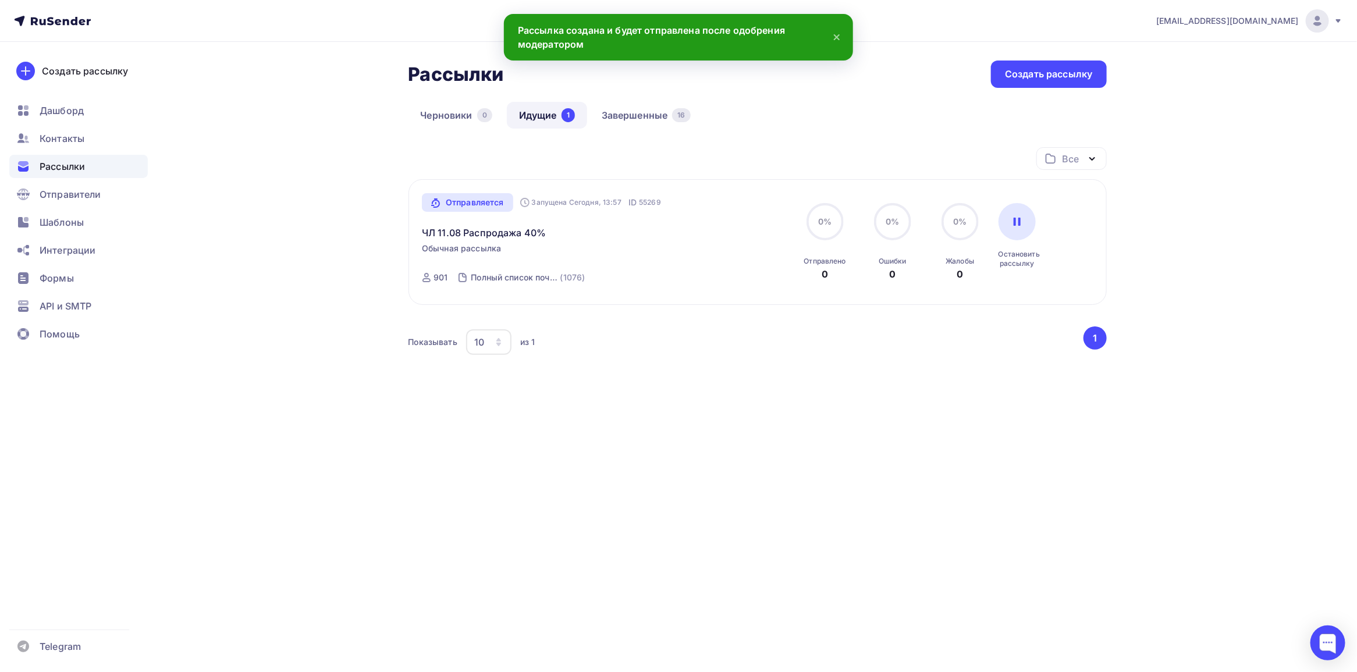
click at [347, 190] on div "Рассылки Рассылки Создать рассылку Черновики 0 Идущие 1 Завершенные 16 Идущие 1…" at bounding box center [679, 258] width 954 height 432
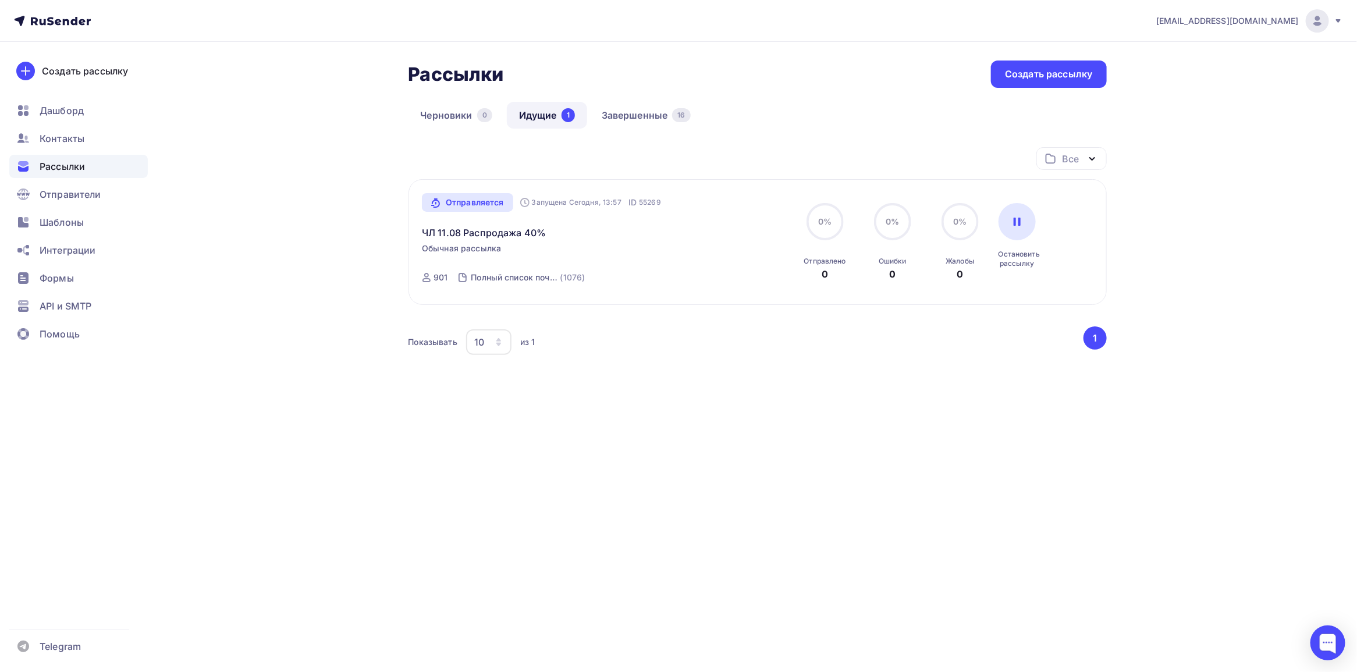
click at [227, 399] on div "Рассылки Рассылки Создать рассылку Черновики 0 Идущие 1 Завершенные 16 Идущие 1…" at bounding box center [679, 258] width 954 height 432
click at [298, 231] on div "Рассылки Рассылки Создать рассылку [GEOGRAPHIC_DATA] 0 Идущие 1 Завершенные 16 …" at bounding box center [679, 258] width 954 height 432
click at [287, 242] on div "Рассылки Рассылки Создать рассылку [GEOGRAPHIC_DATA] 0 Идущие 1 Завершенные 16 …" at bounding box center [679, 258] width 954 height 432
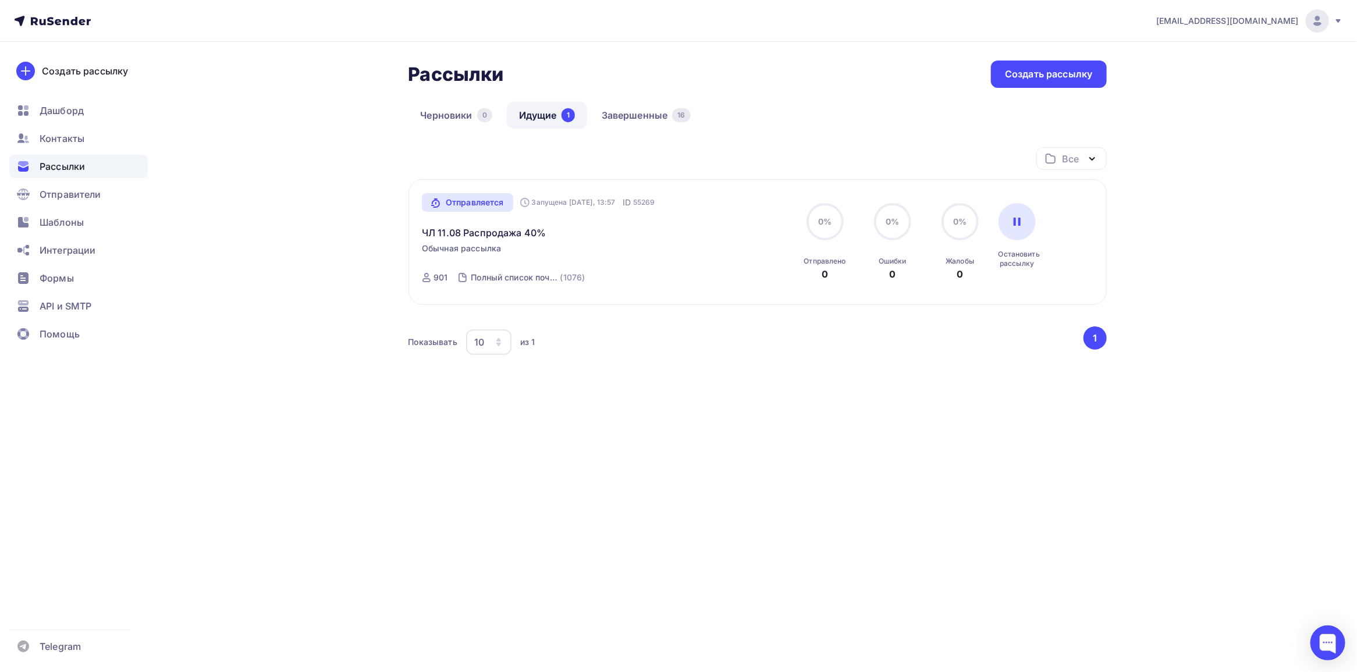
drag, startPoint x: 278, startPoint y: 247, endPoint x: 272, endPoint y: 250, distance: 6.5
click at [272, 250] on div "Рассылки Рассылки Создать рассылку [GEOGRAPHIC_DATA] 0 Идущие 1 Завершенные 16 …" at bounding box center [679, 258] width 954 height 432
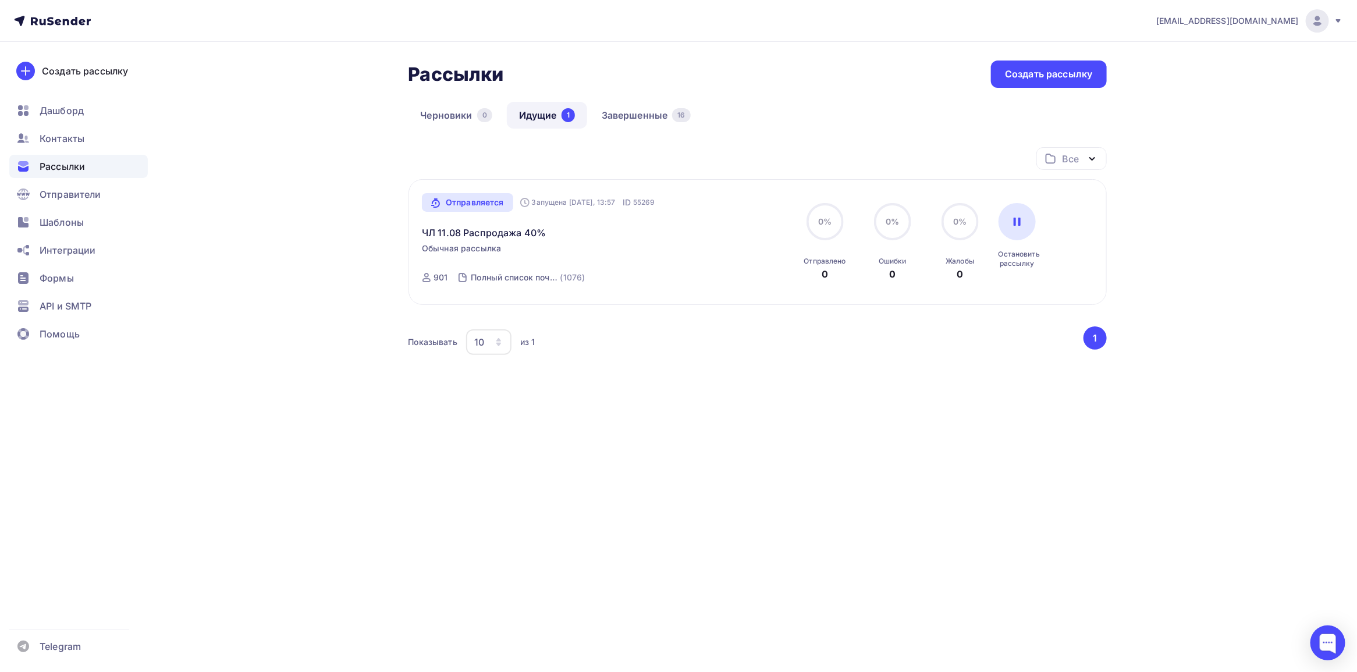
click at [272, 250] on div "Рассылки Рассылки Создать рассылку [GEOGRAPHIC_DATA] 0 Идущие 1 Завершенные 16 …" at bounding box center [679, 258] width 954 height 432
click at [278, 241] on div "Рассылки Рассылки Создать рассылку [GEOGRAPHIC_DATA] 0 Идущие 1 Завершенные 16 …" at bounding box center [679, 258] width 954 height 432
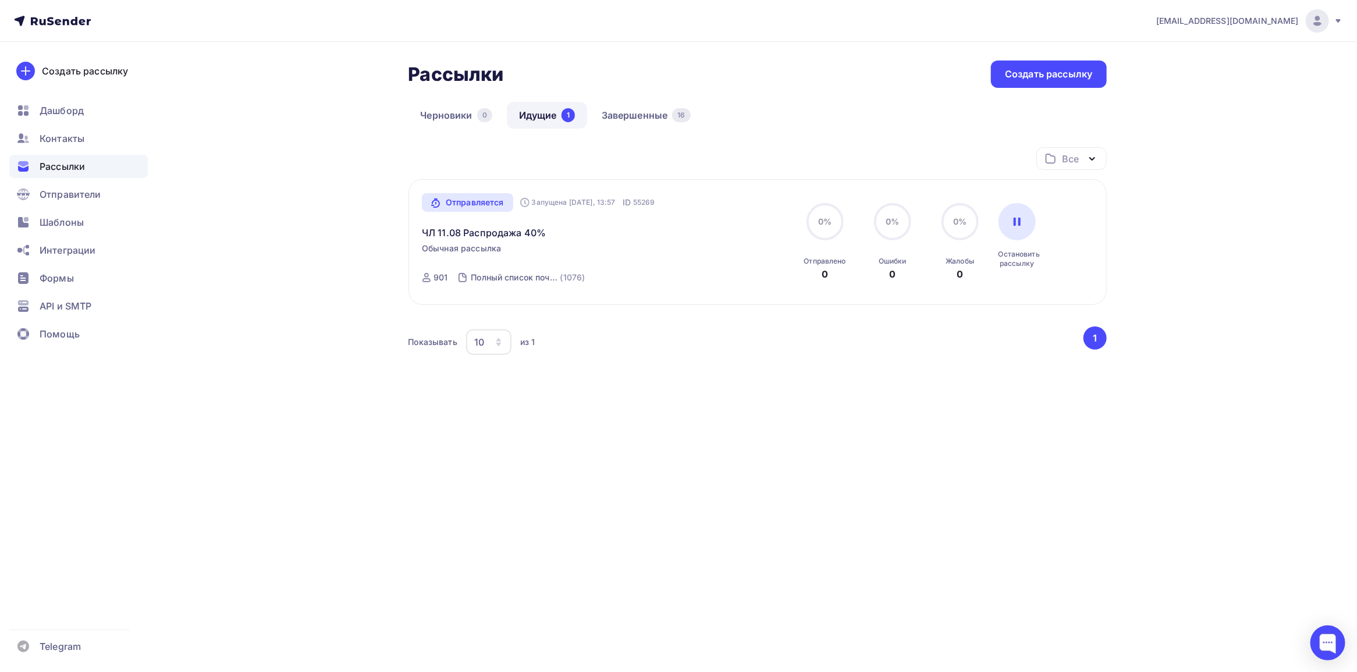
click at [280, 236] on div "Рассылки Рассылки Создать рассылку [GEOGRAPHIC_DATA] 0 Идущие 1 Завершенные 16 …" at bounding box center [679, 258] width 954 height 432
click at [336, 234] on div "Рассылки Рассылки Создать рассылку [GEOGRAPHIC_DATA] 0 Идущие 1 Завершенные 16 …" at bounding box center [679, 258] width 954 height 432
click at [281, 279] on div "Рассылки Рассылки Создать рассылку [GEOGRAPHIC_DATA] 0 Идущие 1 Завершенные 16 …" at bounding box center [679, 258] width 954 height 432
click at [342, 424] on div "Рассылки Рассылки Создать рассылку [GEOGRAPHIC_DATA] 0 Идущие 1 Завершенные 16 …" at bounding box center [679, 258] width 954 height 432
click at [301, 461] on div "Рассылки Рассылки Создать рассылку [GEOGRAPHIC_DATA] 0 Идущие 1 Завершенные 16 …" at bounding box center [679, 258] width 954 height 432
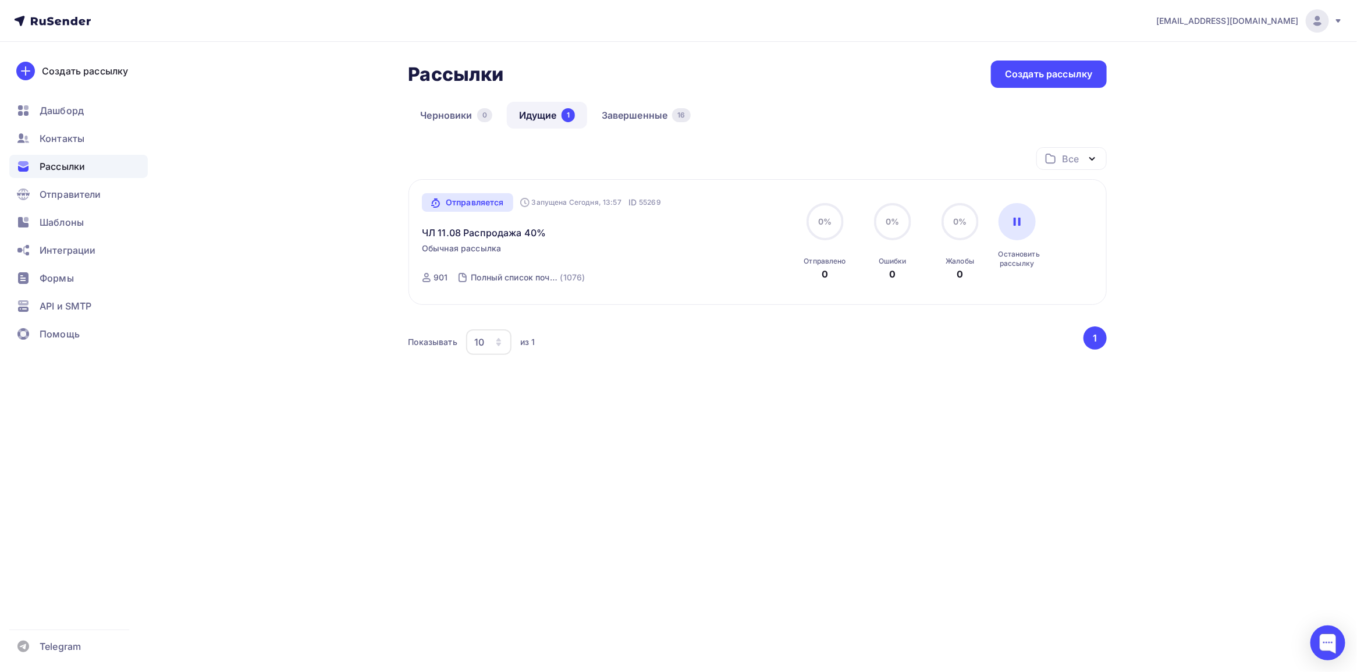
click at [351, 236] on div "Рассылки Рассылки Создать рассылку [GEOGRAPHIC_DATA] 0 Идущие 1 Завершенные 16 …" at bounding box center [679, 258] width 954 height 432
click at [345, 234] on div "Рассылки Рассылки Создать рассылку [GEOGRAPHIC_DATA] 0 Идущие 1 Завершенные 16 …" at bounding box center [679, 258] width 954 height 432
click at [308, 224] on div "Рассылки Рассылки Создать рассылку [GEOGRAPHIC_DATA] 0 Идущие 1 Завершенные 16 …" at bounding box center [679, 258] width 954 height 432
click at [305, 222] on div "Рассылки Рассылки Создать рассылку [GEOGRAPHIC_DATA] 0 Идущие 1 Завершенные 16 …" at bounding box center [679, 258] width 954 height 432
click at [289, 207] on div "Рассылки Рассылки Создать рассылку Черновики 0 Идущие 1 Завершенные 16 Идущие 1…" at bounding box center [679, 258] width 954 height 432
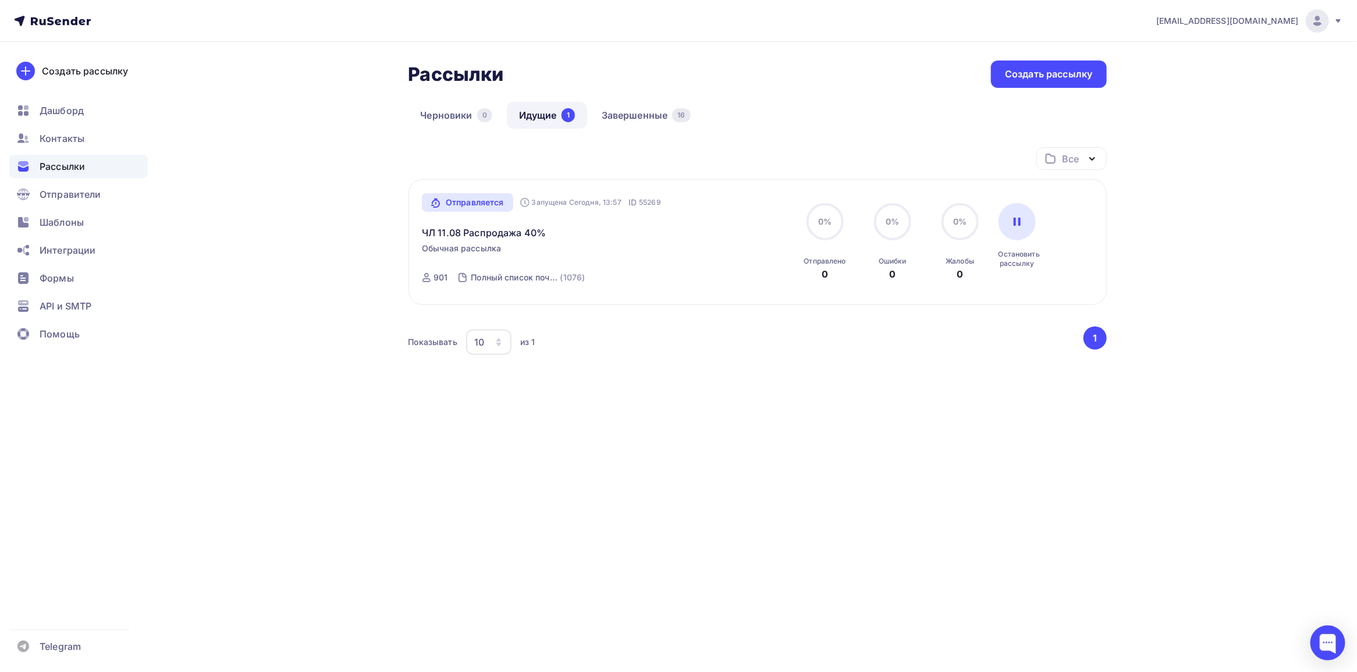
click at [289, 201] on div "Рассылки Рассылки Создать рассылку Черновики 0 Идущие 1 Завершенные 16 Идущие 1…" at bounding box center [679, 258] width 954 height 432
click at [705, 426] on div "Все Все папки Создать новую папку Отправляется Запущена Сегодня, 13:57 ID 55269…" at bounding box center [757, 287] width 698 height 280
click at [741, 441] on div "Рассылки Рассылки Создать рассылку Черновики 0 Идущие 1 Завершенные 16 Идущие 1…" at bounding box center [679, 258] width 954 height 432
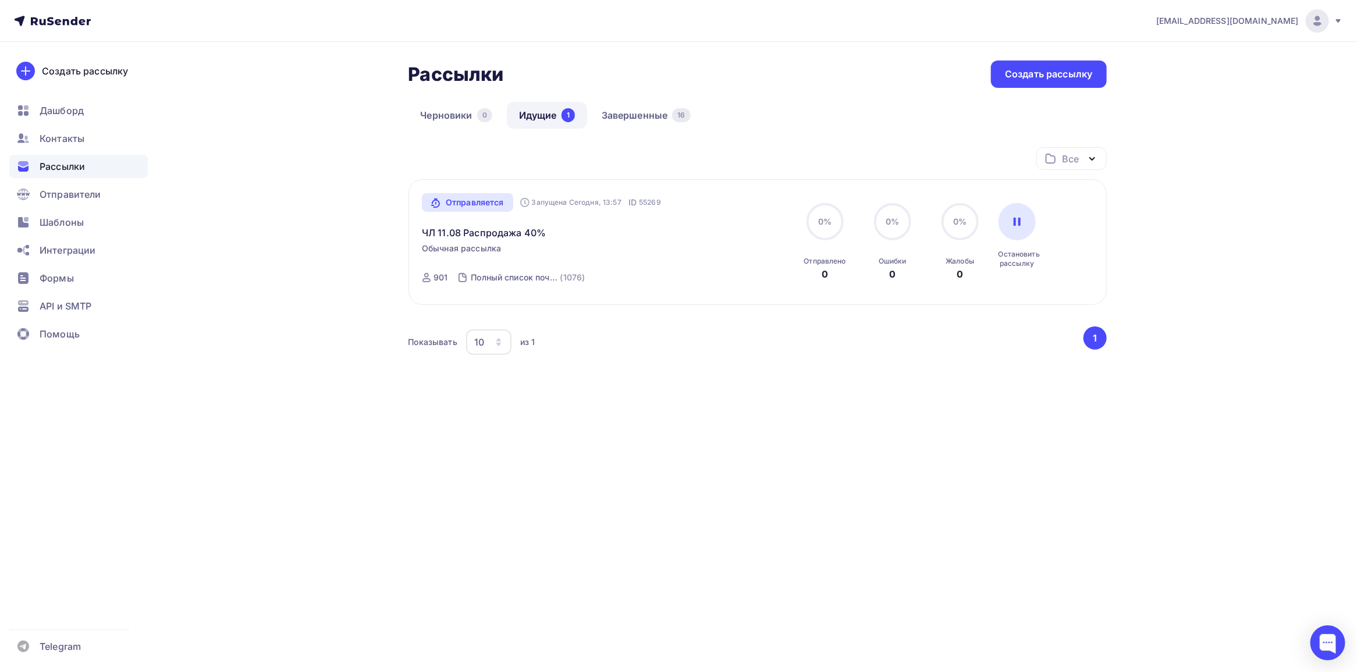
click at [214, 132] on div "Рассылки Рассылки Создать рассылку Черновики 0 Идущие 1 Завершенные 16 Идущие 1…" at bounding box center [679, 258] width 954 height 432
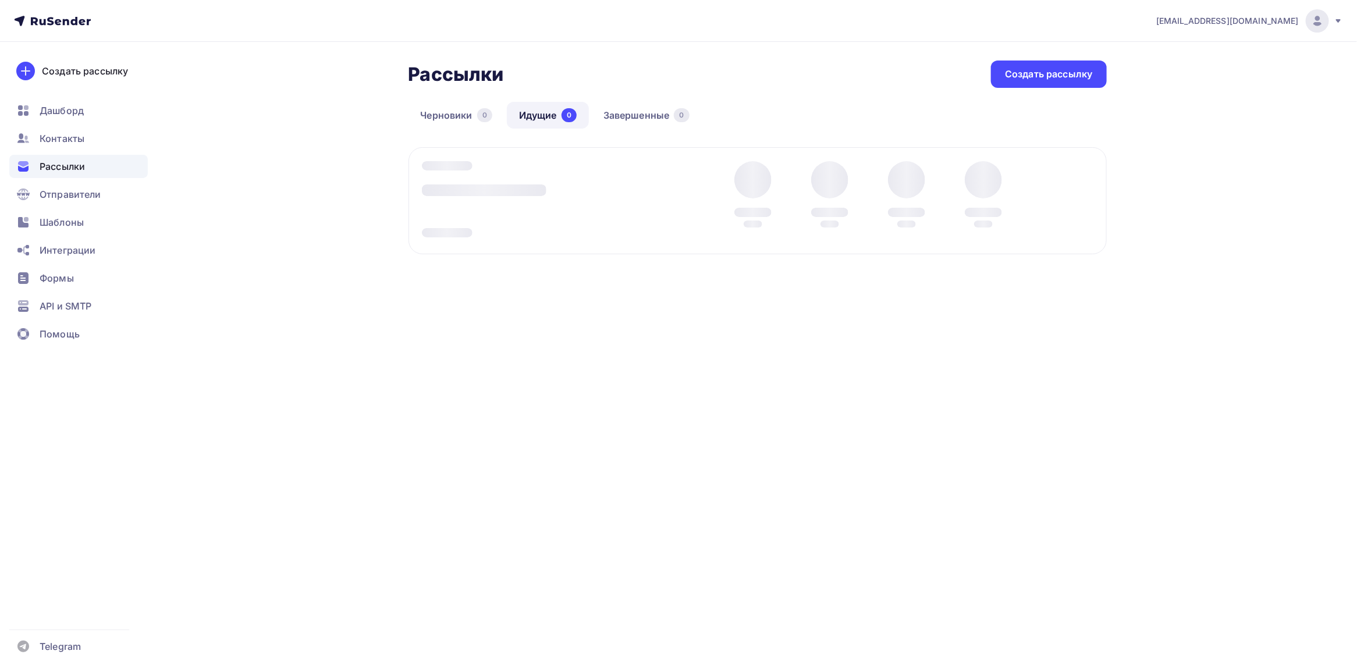
click at [254, 272] on div "Рассылки Рассылки Создать рассылку [GEOGRAPHIC_DATA] 0 Идущие 0 Завершенные 0 И…" at bounding box center [679, 204] width 954 height 325
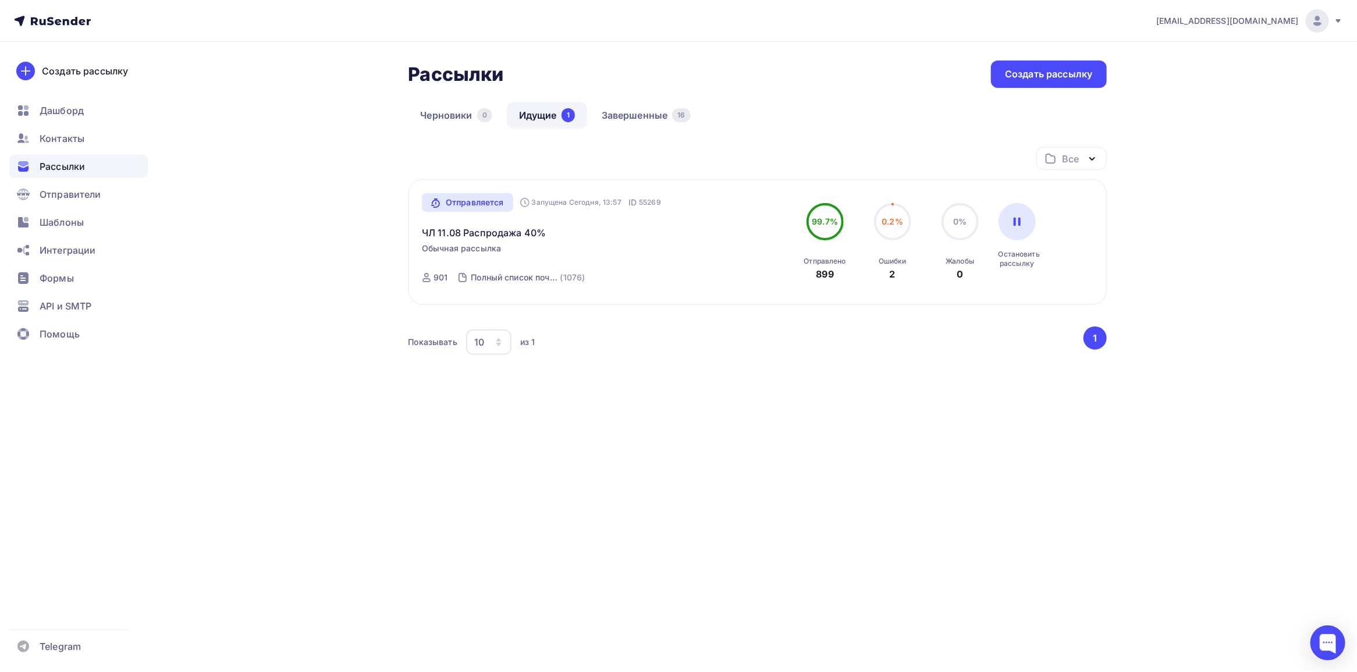
click at [234, 207] on div "Рассылки Рассылки Создать рассылку Черновики 0 Идущие 1 Завершенные 16 Идущие 1…" at bounding box center [679, 258] width 954 height 432
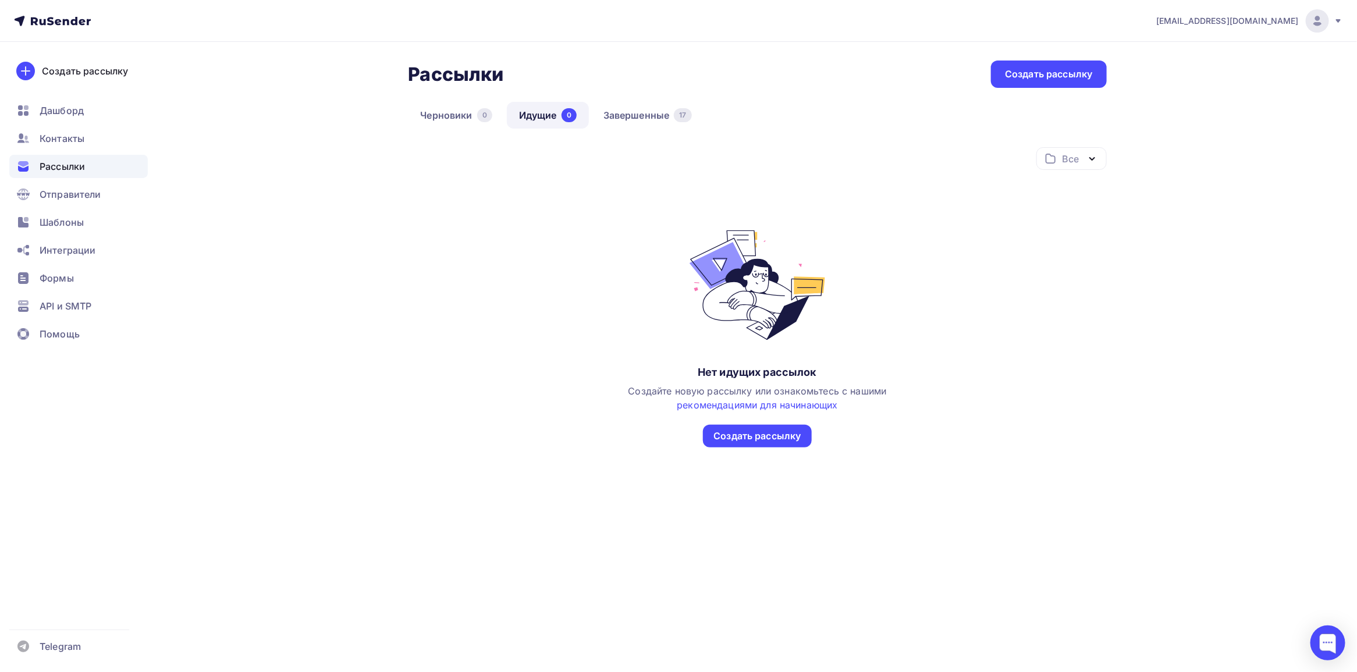
click at [280, 259] on div "Рассылки Рассылки Создать рассылку [GEOGRAPHIC_DATA] 0 Идущие 0 Завершенные 17 …" at bounding box center [679, 296] width 954 height 509
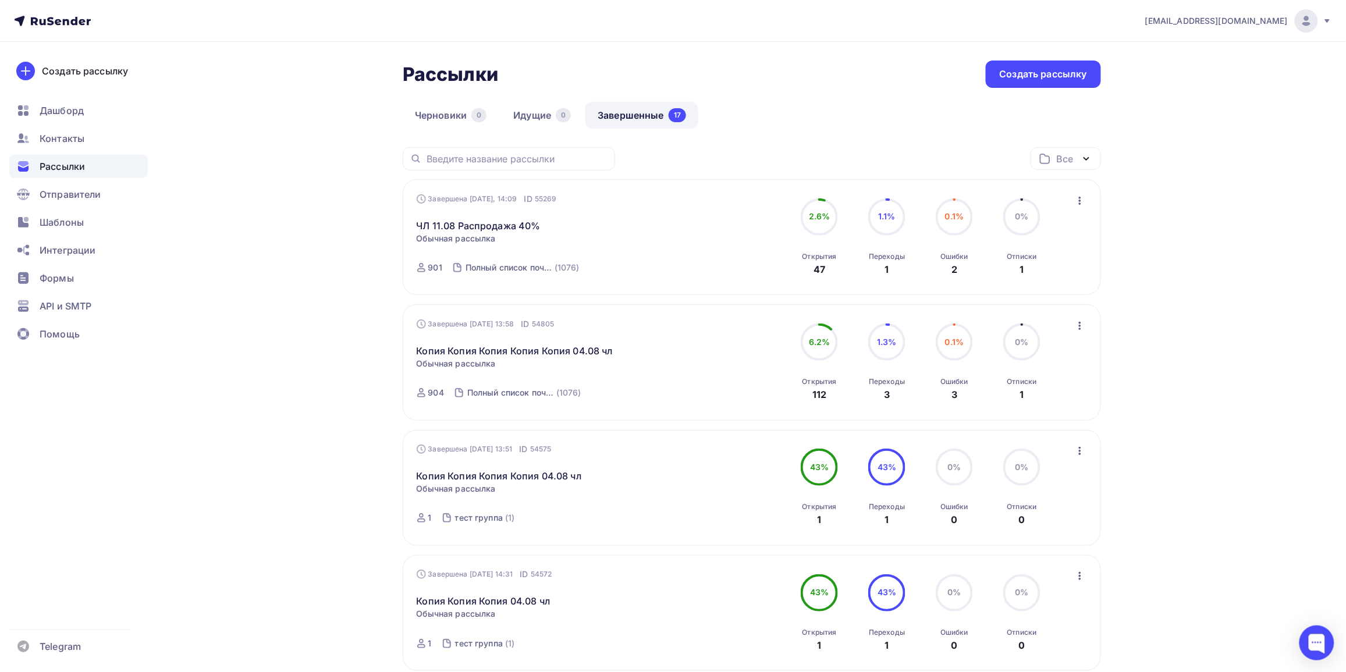
click at [574, 227] on div "ЧЛ 11.08 Распродажа 40% Статистика Обзор рассылки Копировать в новую Добавить в…" at bounding box center [549, 219] width 265 height 28
click at [476, 231] on link "ЧЛ 11.08 Распродажа 40%" at bounding box center [479, 226] width 124 height 14
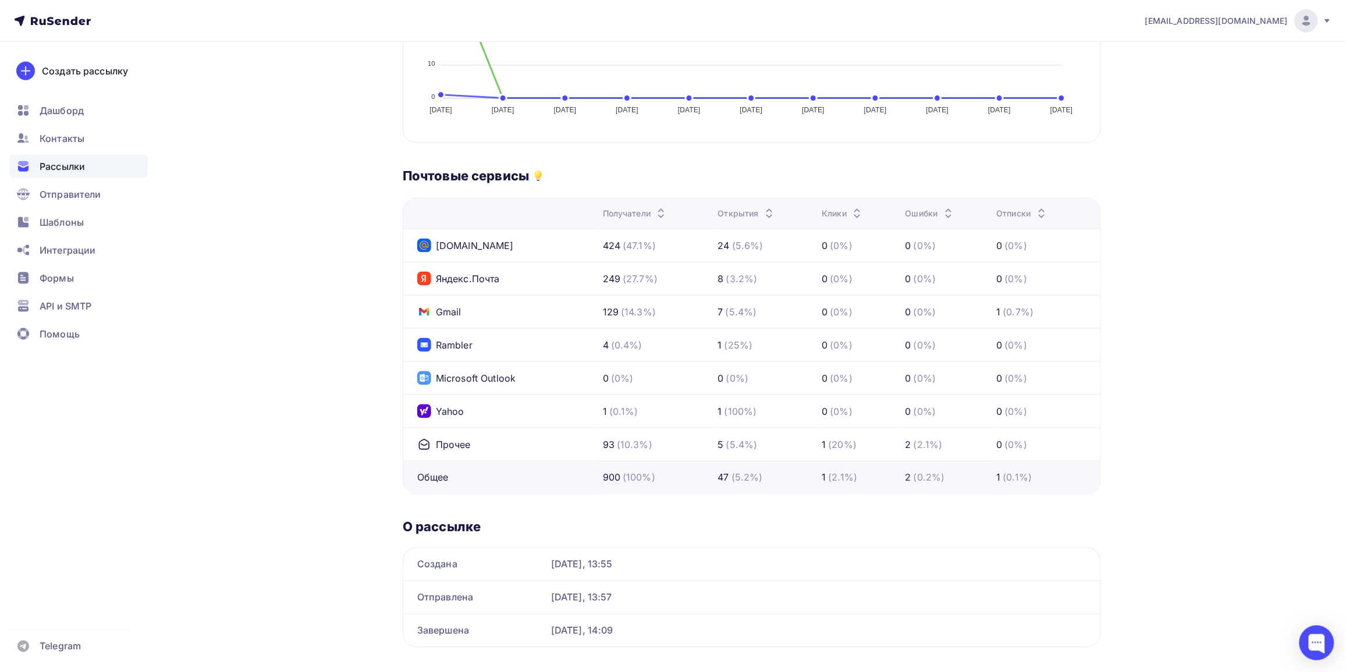
scroll to position [436, 0]
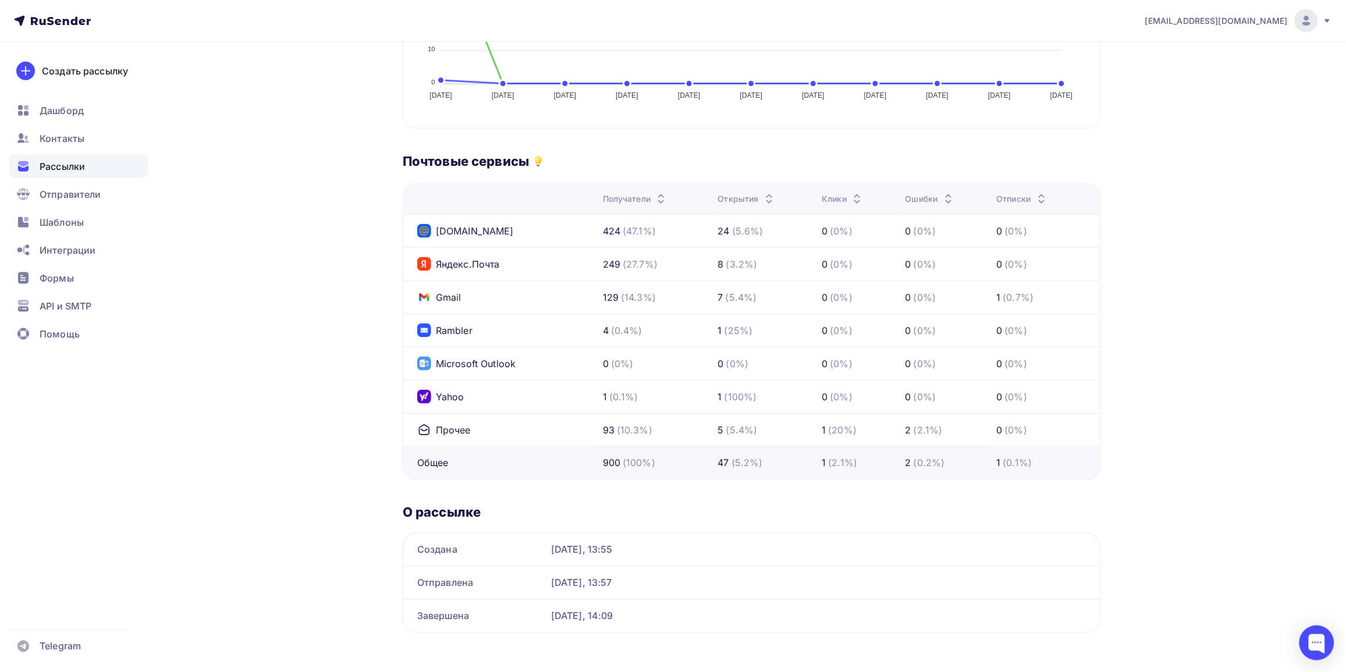
drag, startPoint x: 611, startPoint y: 469, endPoint x: 642, endPoint y: 460, distance: 32.0
click at [642, 460] on td "900 (100%)" at bounding box center [655, 462] width 115 height 33
drag, startPoint x: 710, startPoint y: 463, endPoint x: 728, endPoint y: 461, distance: 18.7
click at [728, 461] on tr "Общее 900 (100%) 47 (5.2%) 1 (2.1%) 2 (0.2%) 1 (0.1%)" at bounding box center [751, 462] width 697 height 33
drag, startPoint x: 822, startPoint y: 463, endPoint x: 830, endPoint y: 463, distance: 7.6
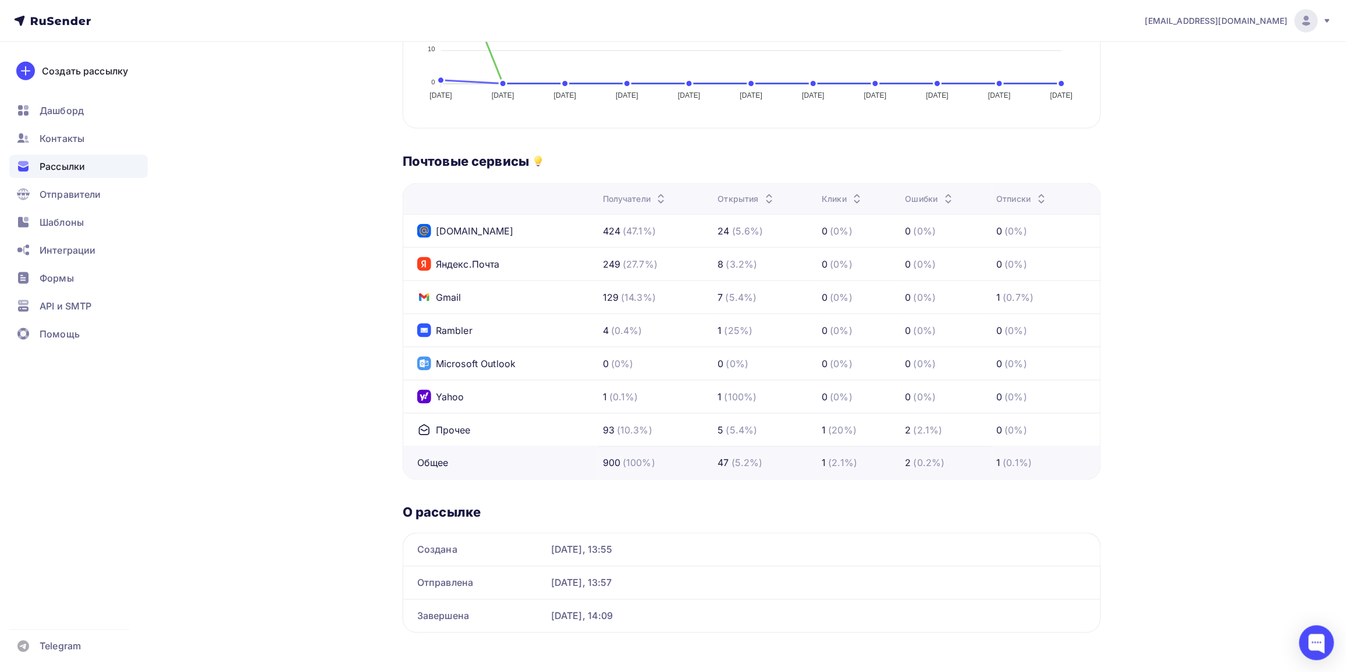
click at [830, 463] on div "1 (2.1%)" at bounding box center [839, 463] width 35 height 14
click at [1001, 466] on div "1 (0.1%)" at bounding box center [1014, 463] width 35 height 14
click at [940, 512] on h3 "О рассылке" at bounding box center [752, 512] width 698 height 16
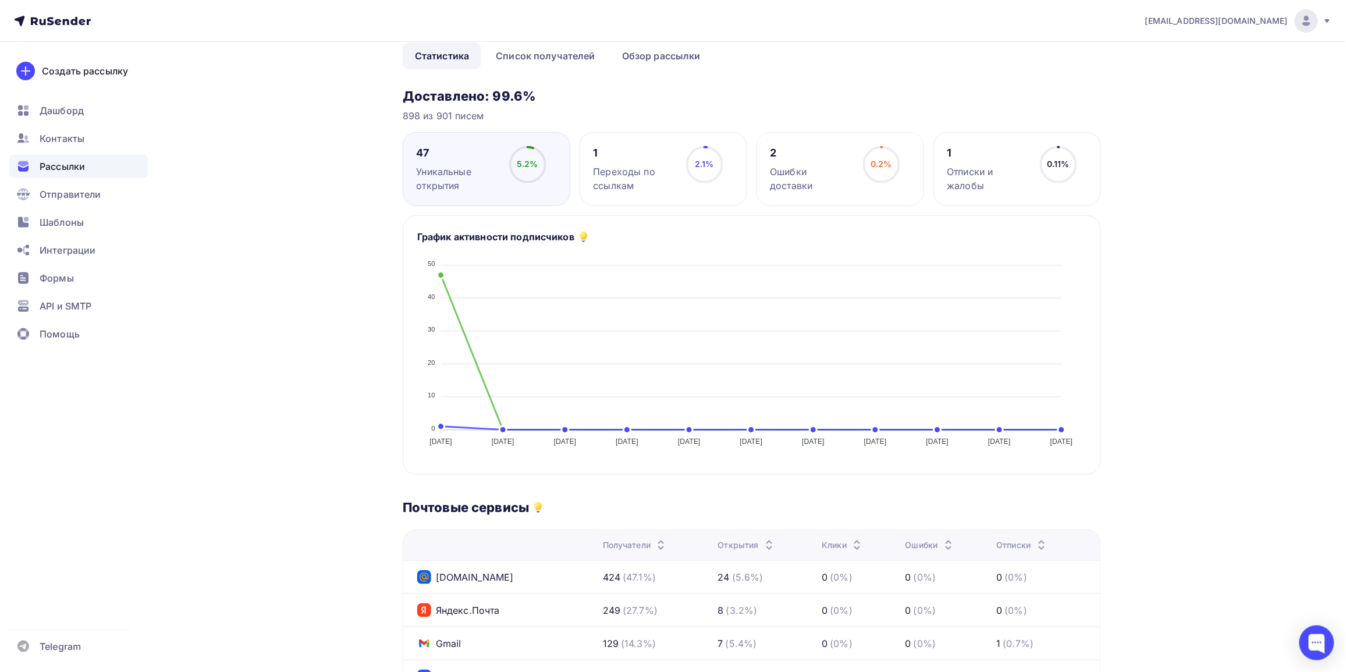
scroll to position [0, 0]
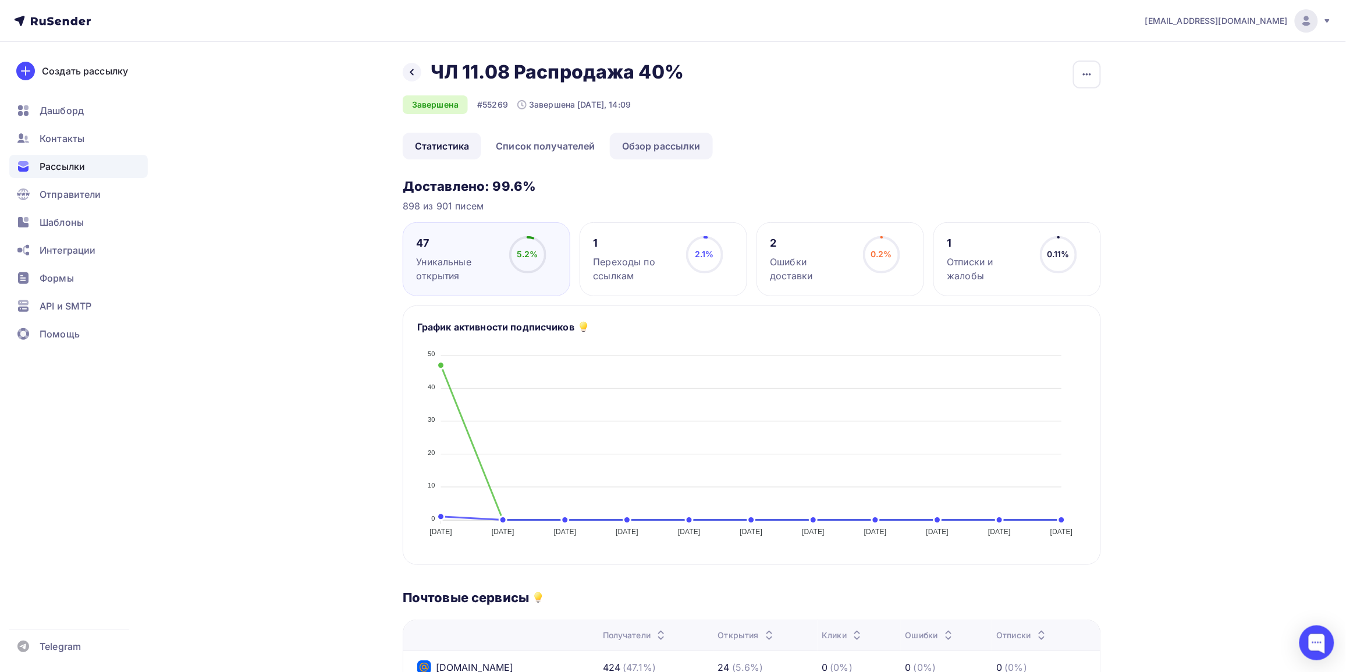
click at [669, 147] on link "Обзор рассылки" at bounding box center [661, 146] width 103 height 27
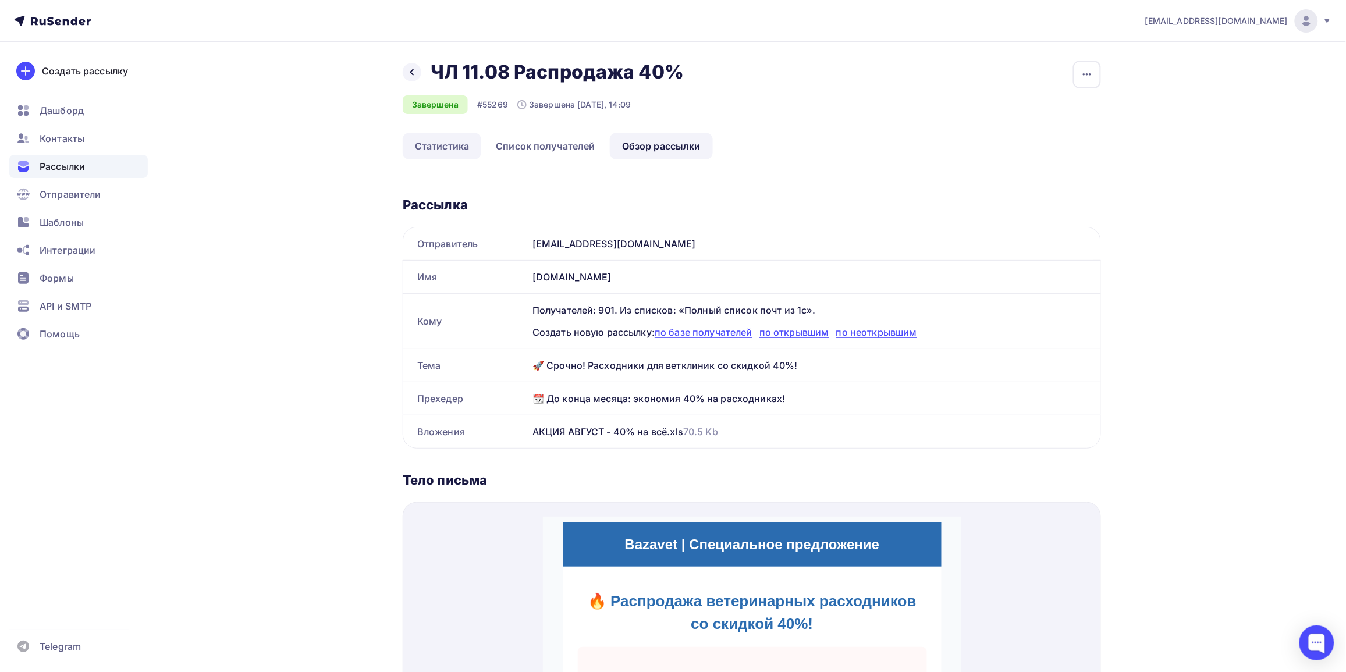
click at [454, 148] on link "Статистика" at bounding box center [442, 146] width 79 height 27
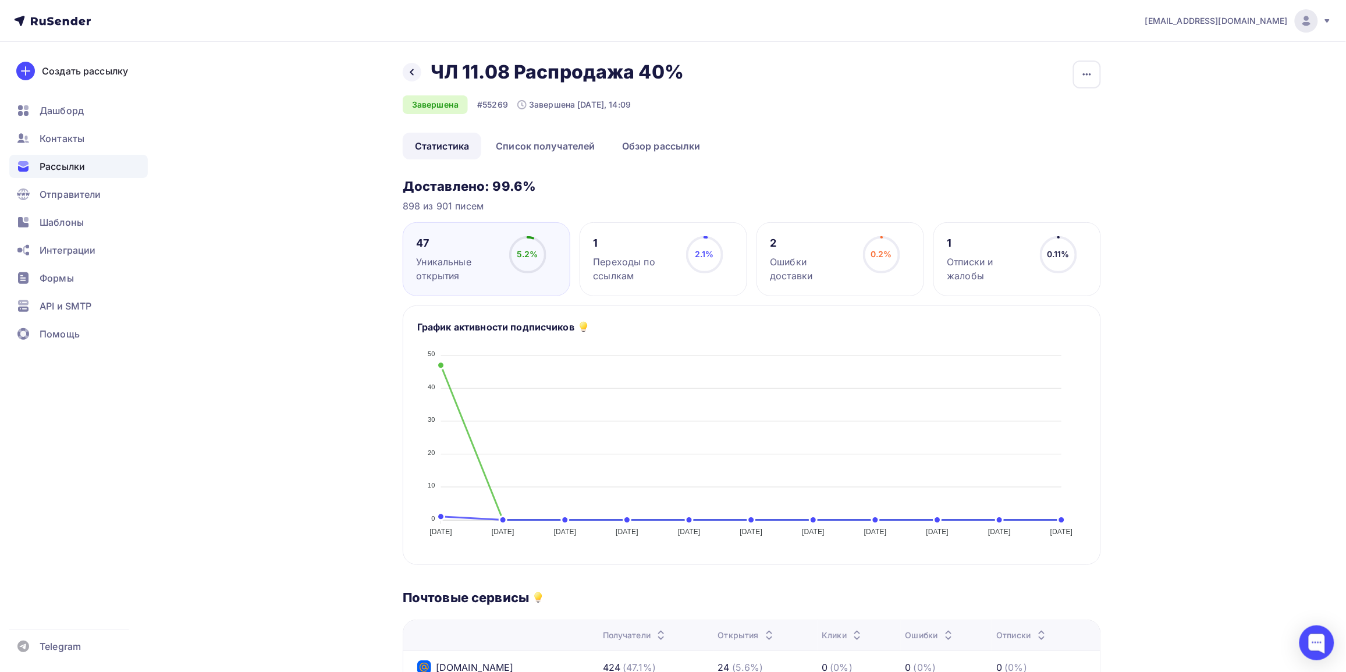
click at [985, 287] on div "1 Отписки и жалобы 0.11% 0.11%" at bounding box center [1017, 259] width 168 height 74
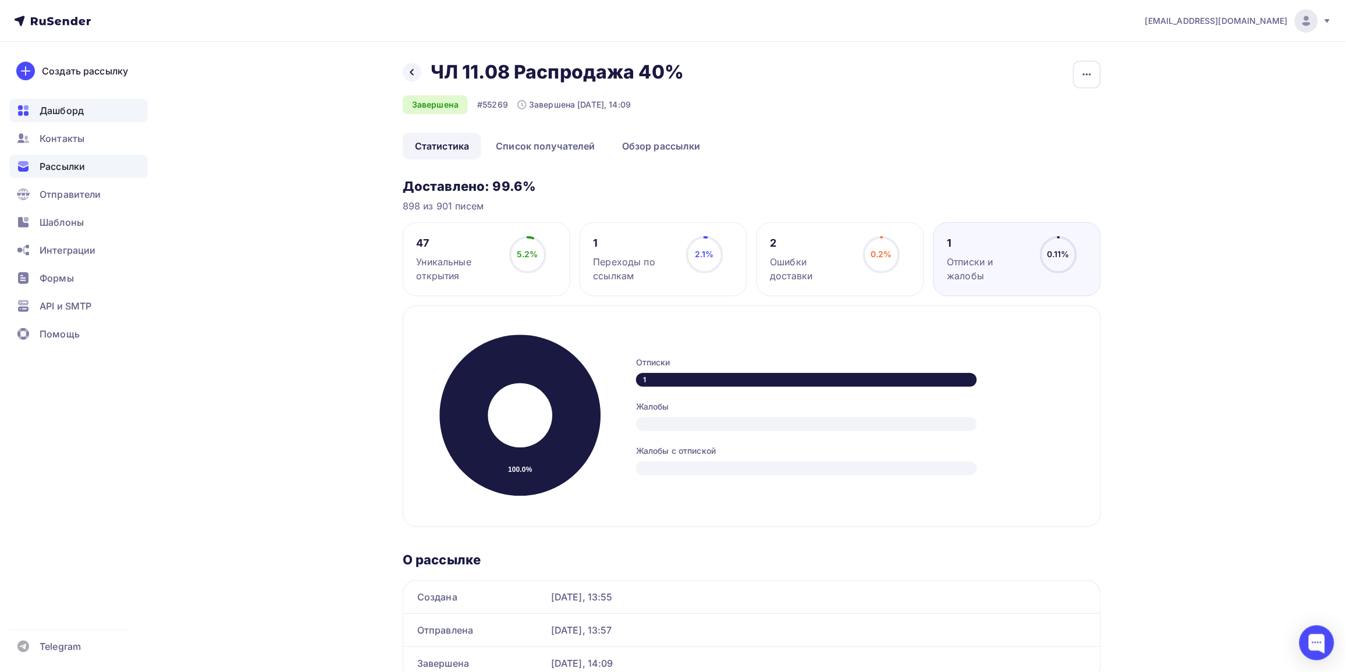
click at [36, 105] on div "Дашборд" at bounding box center [78, 110] width 138 height 23
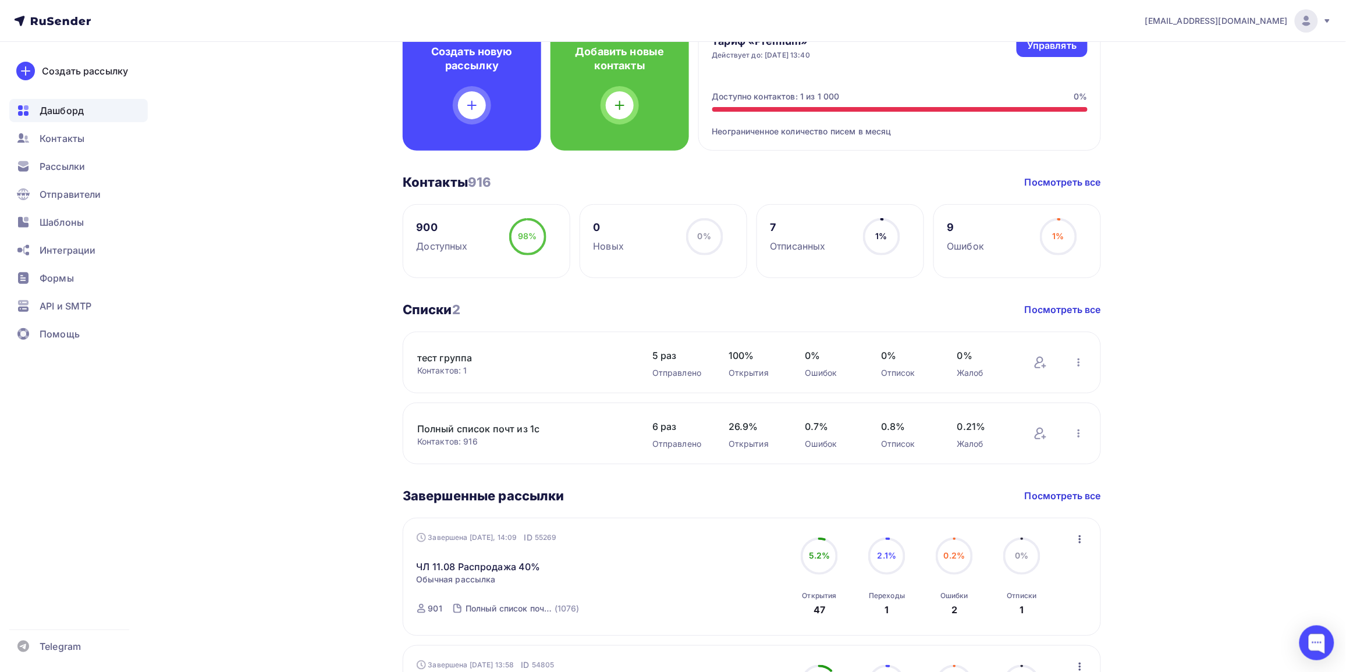
scroll to position [218, 0]
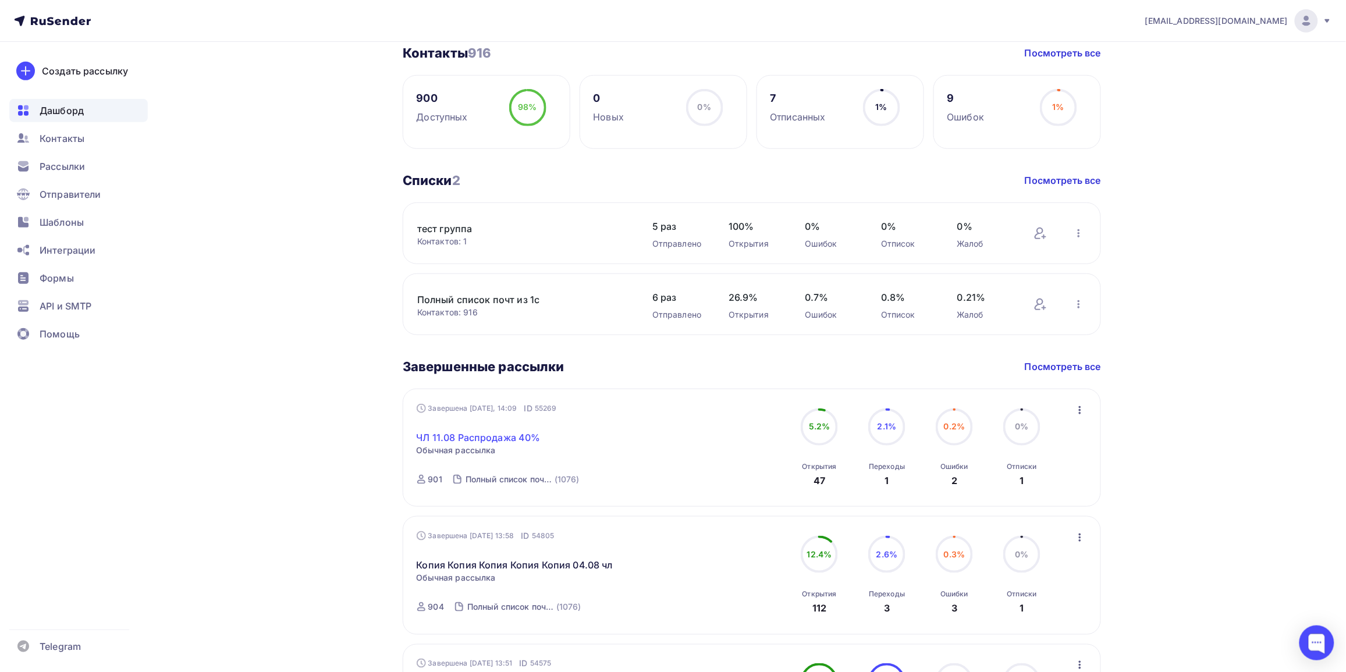
click at [525, 435] on link "ЧЛ 11.08 Распродажа 40%" at bounding box center [479, 438] width 124 height 14
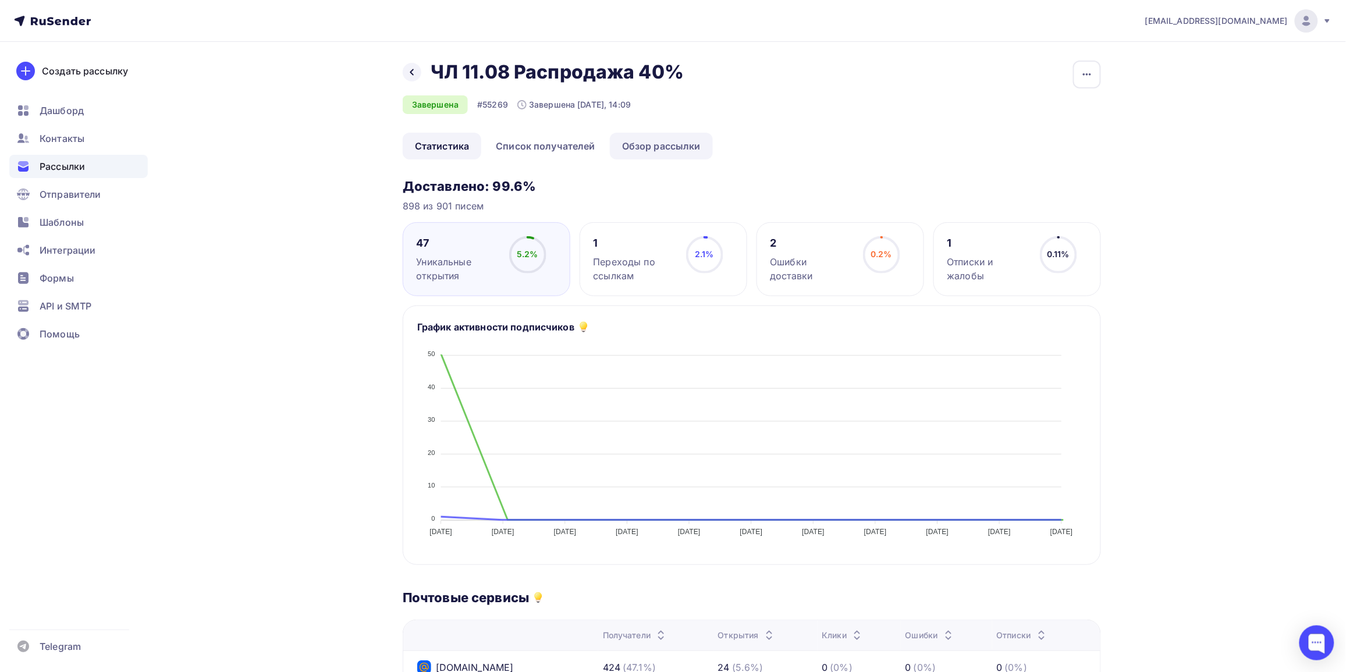
click at [669, 140] on link "Обзор рассылки" at bounding box center [661, 146] width 103 height 27
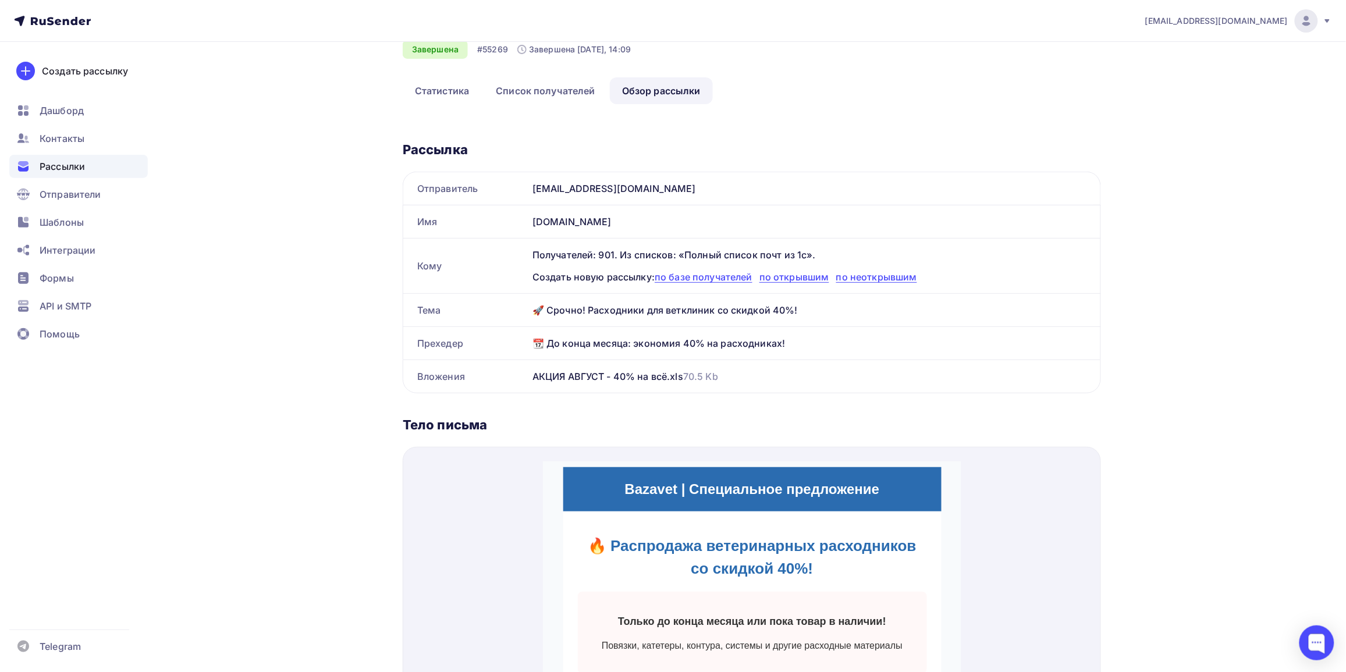
scroll to position [30, 0]
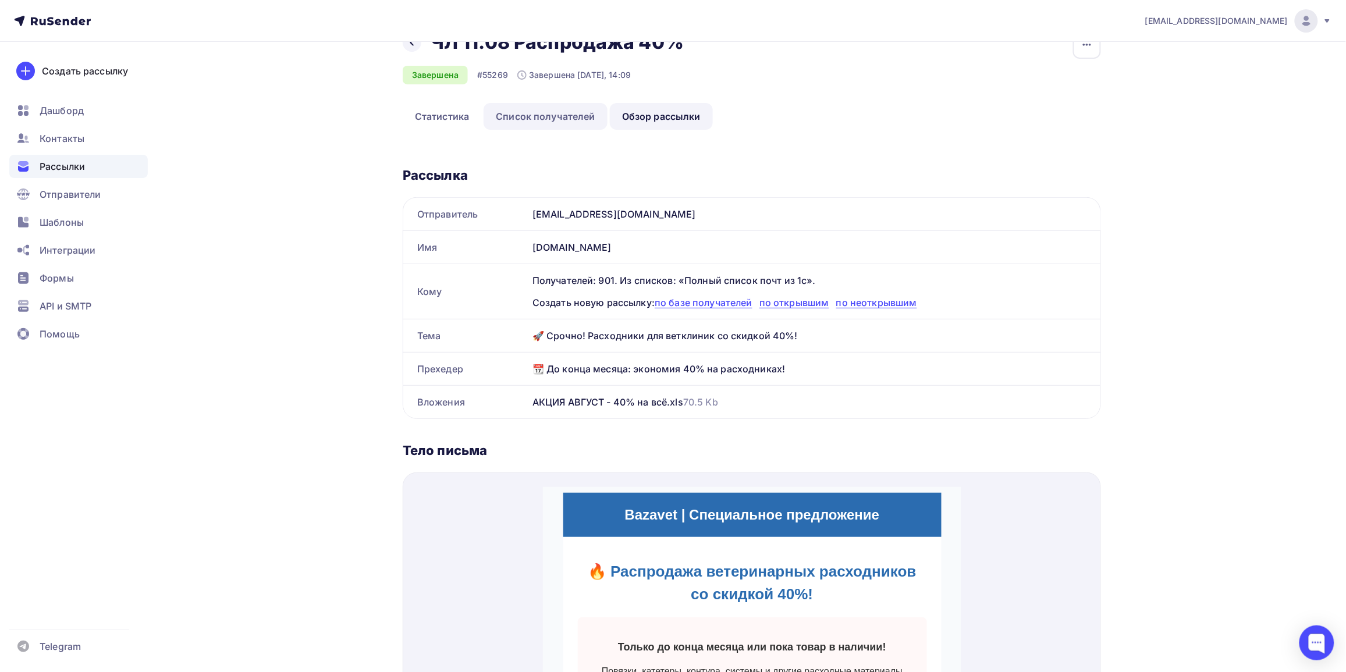
click at [549, 123] on link "Список получателей" at bounding box center [545, 116] width 124 height 27
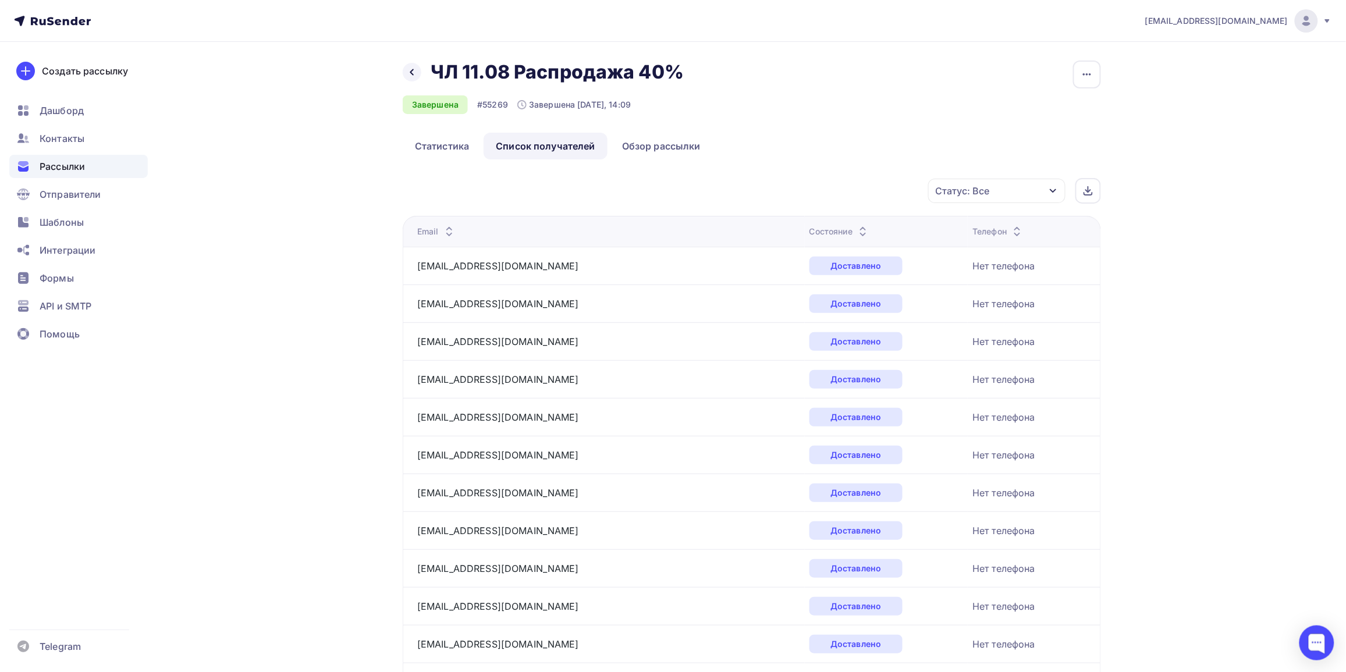
click at [1053, 188] on icon "button" at bounding box center [1052, 190] width 9 height 9
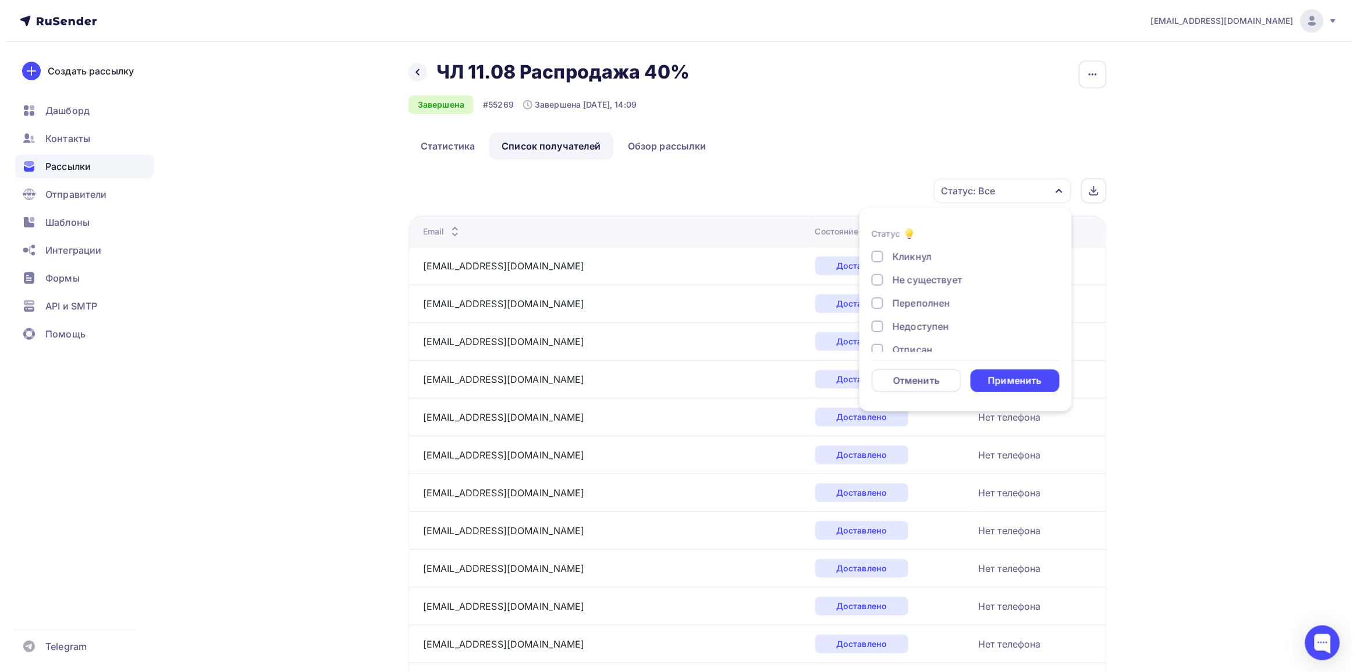
scroll to position [73, 0]
click at [903, 321] on div "Отписан" at bounding box center [907, 324] width 40 height 14
click at [1036, 382] on div "Применить" at bounding box center [1010, 380] width 90 height 23
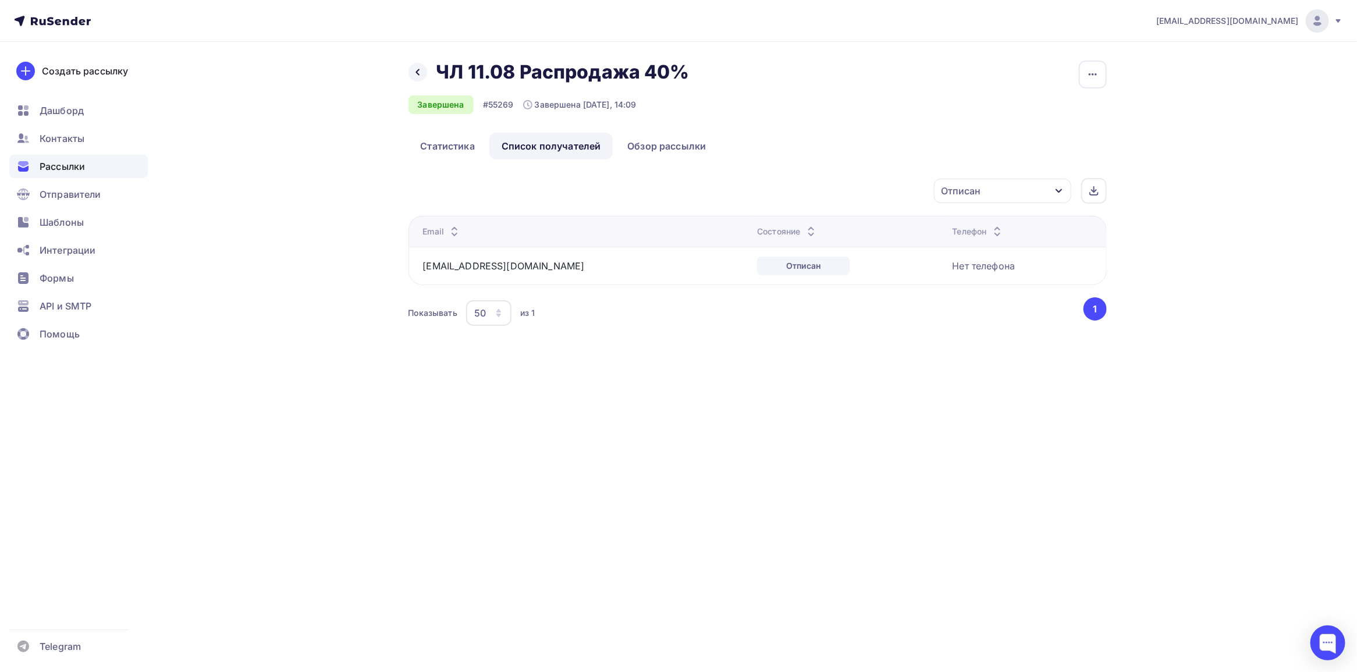
click at [1042, 194] on div "Отписан" at bounding box center [1002, 191] width 137 height 24
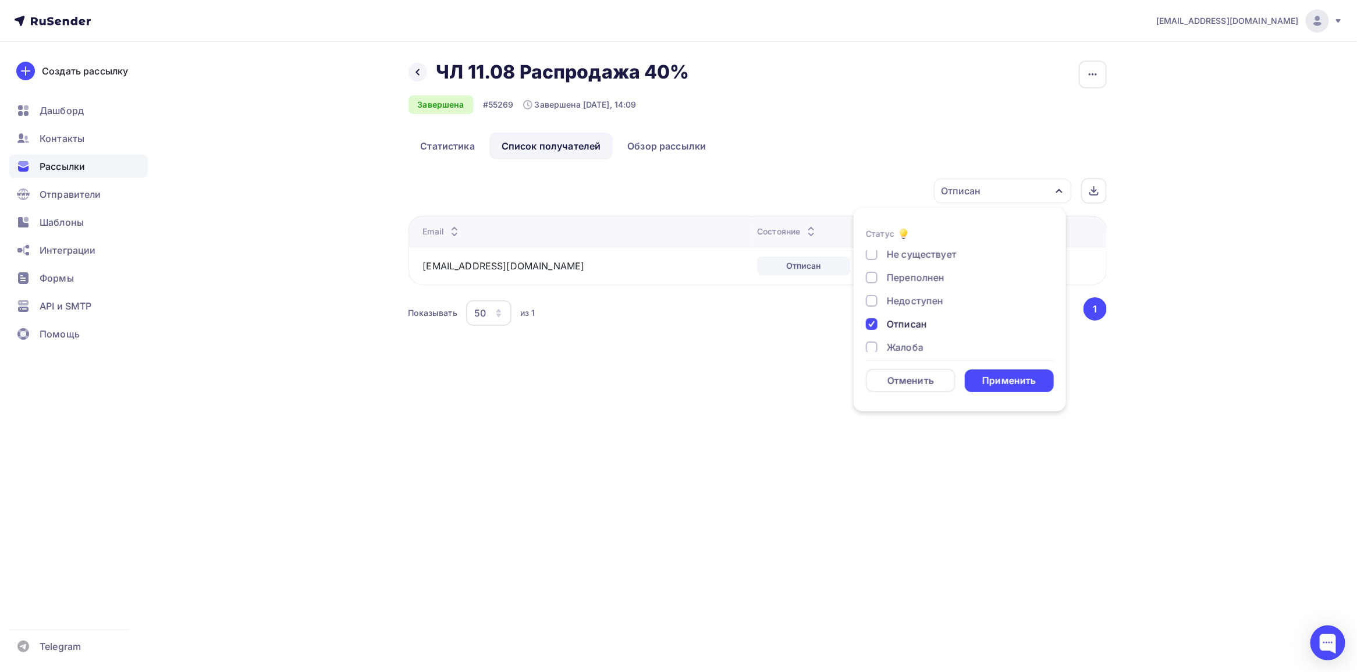
click at [877, 320] on div at bounding box center [872, 324] width 12 height 12
click at [880, 303] on div "Кликнул" at bounding box center [953, 304] width 175 height 14
click at [992, 373] on div "Применить" at bounding box center [1010, 380] width 90 height 23
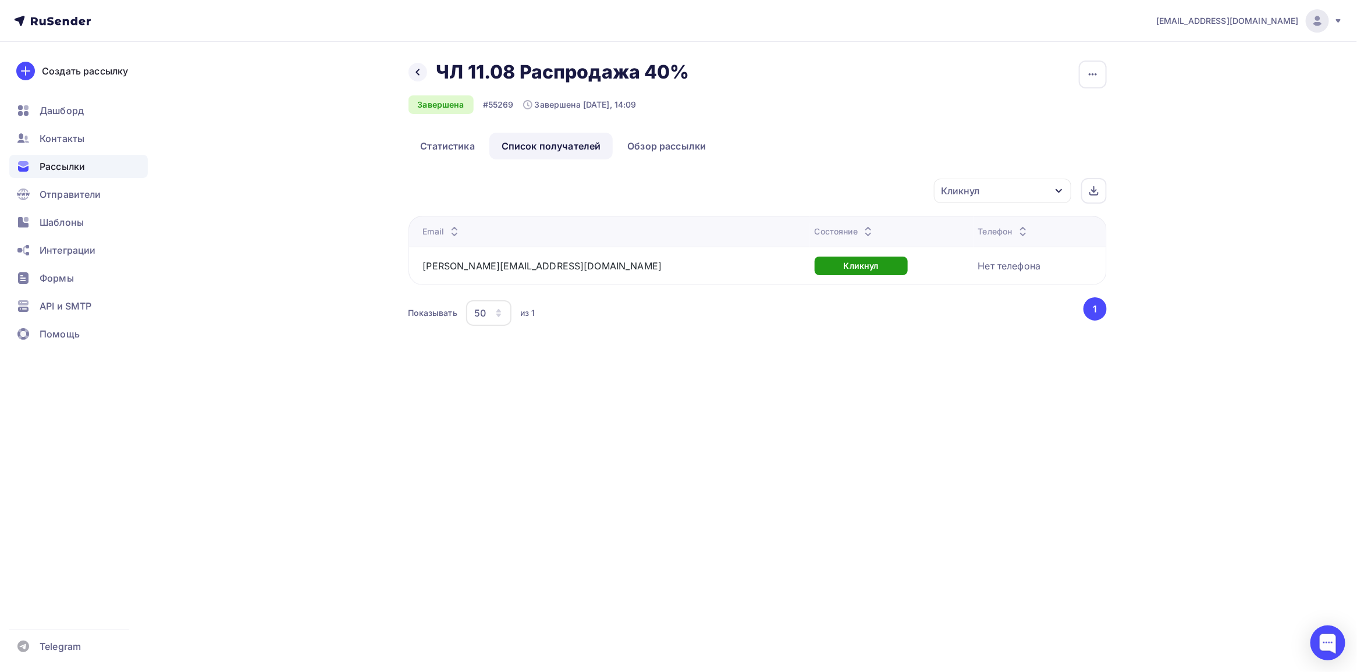
click at [70, 161] on span "Рассылки" at bounding box center [62, 166] width 45 height 14
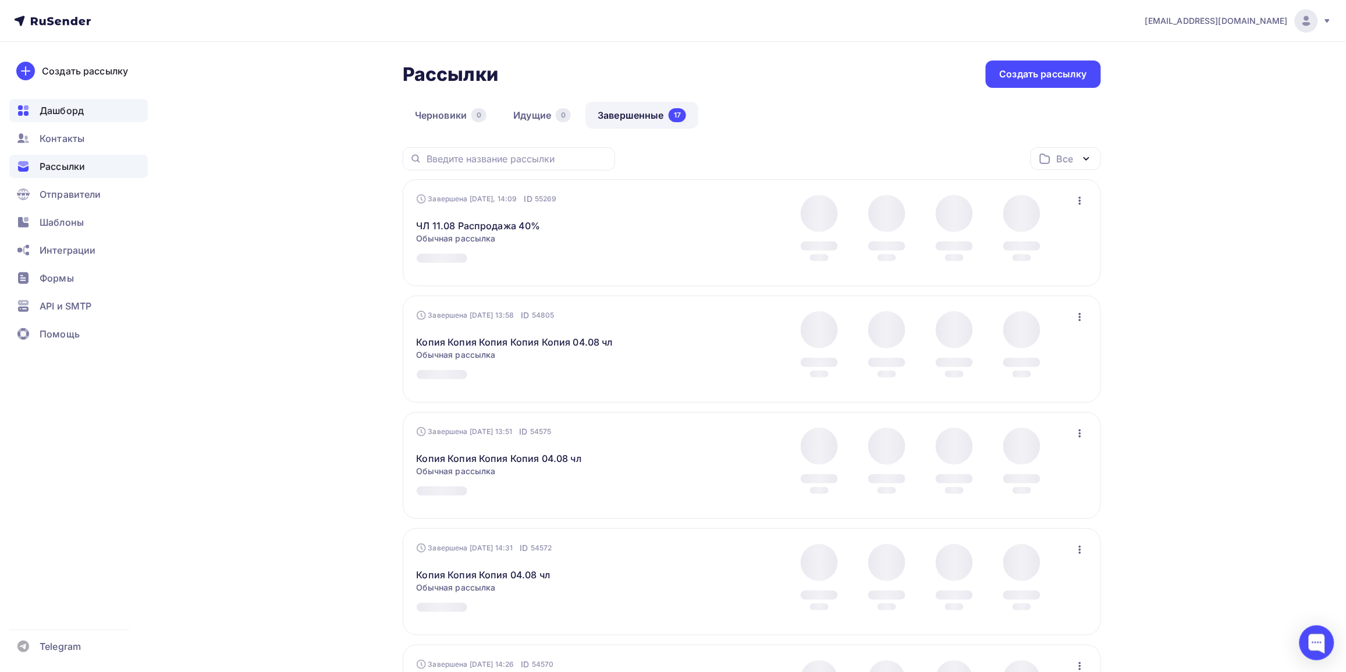
click at [69, 112] on span "Дашборд" at bounding box center [62, 111] width 44 height 14
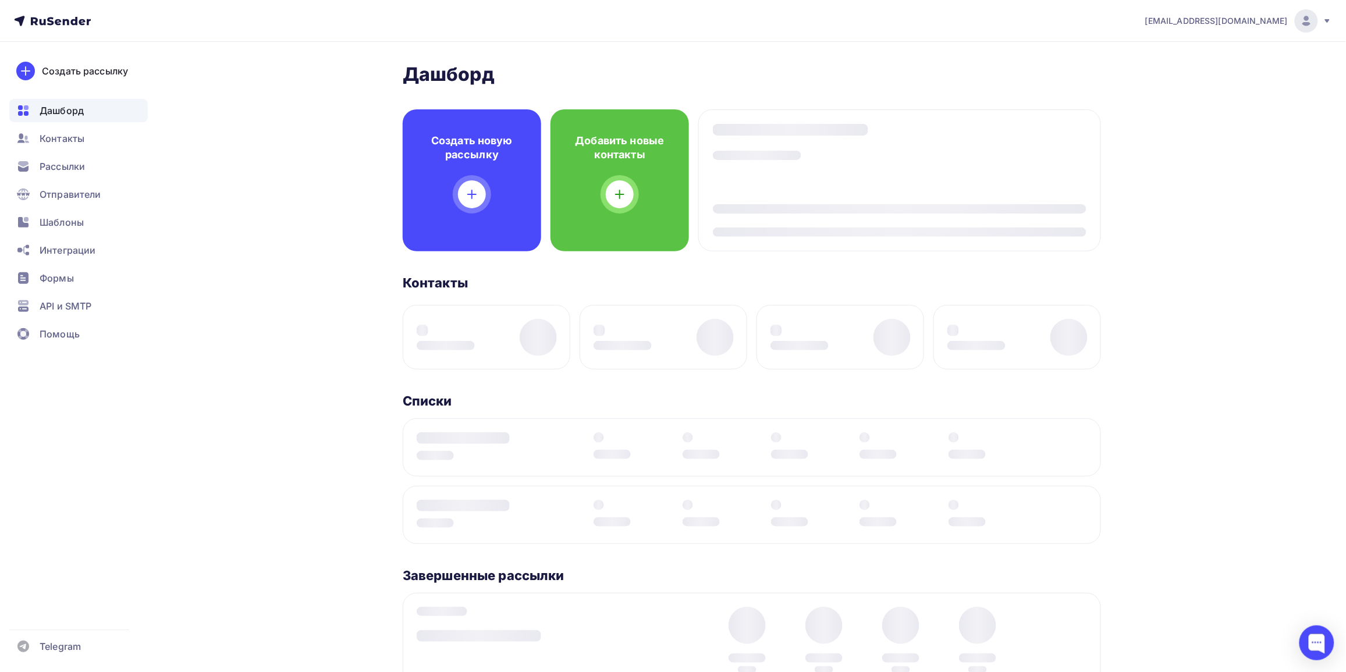
click at [250, 168] on div "Дашборд Дашборд Пару шагов, чтобы начать работу! Закрыть Выполните эти шаги, чт…" at bounding box center [673, 457] width 954 height 830
